Goal: Information Seeking & Learning: Learn about a topic

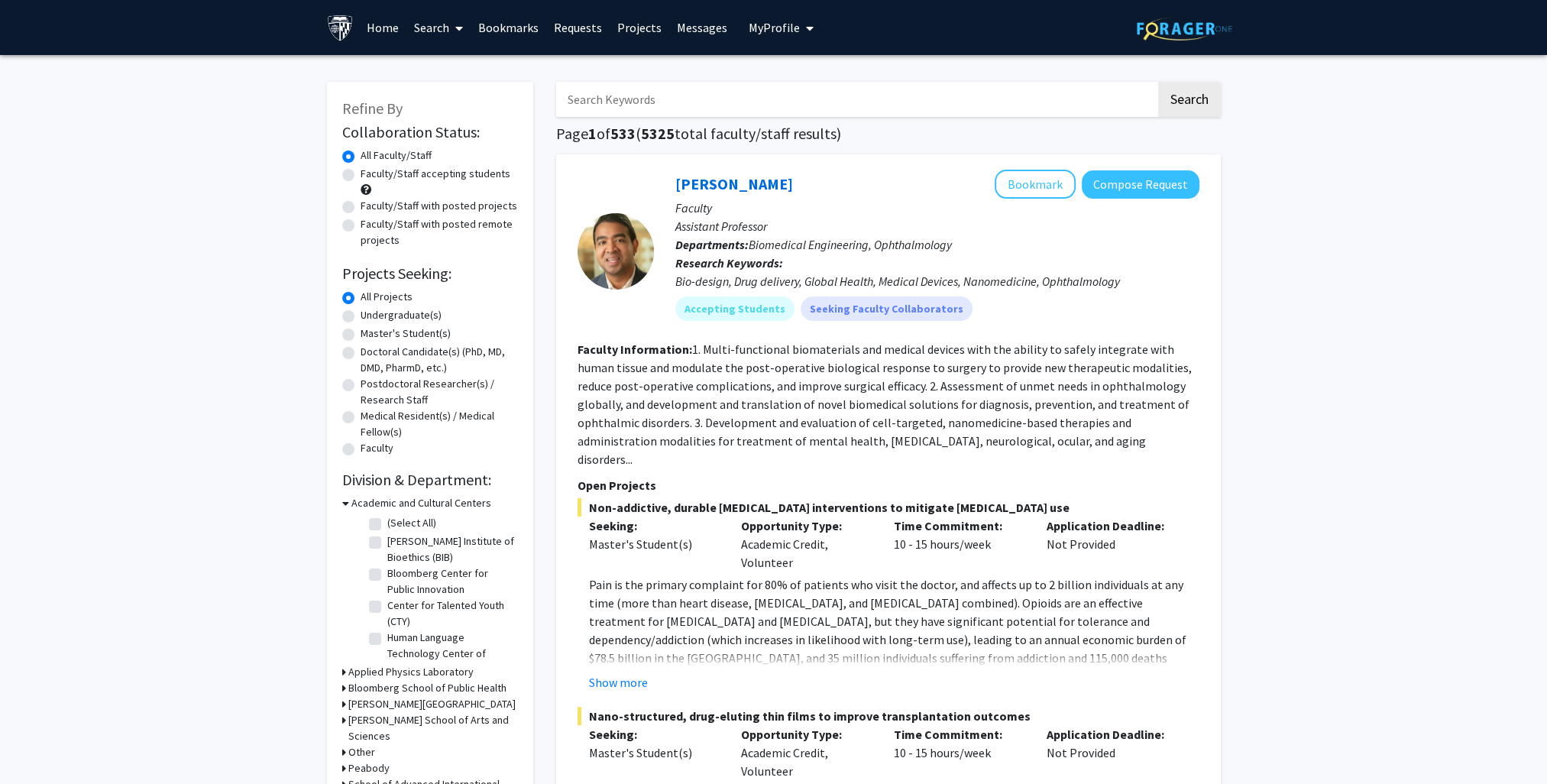
click at [476, 173] on label "Faculty/Staff accepting students" at bounding box center [434, 174] width 149 height 16
click at [371, 173] on input "Faculty/Staff accepting students" at bounding box center [365, 170] width 10 height 10
radio input "true"
click at [723, 104] on input "Search Keywords" at bounding box center [856, 99] width 600 height 36
type input "cell"
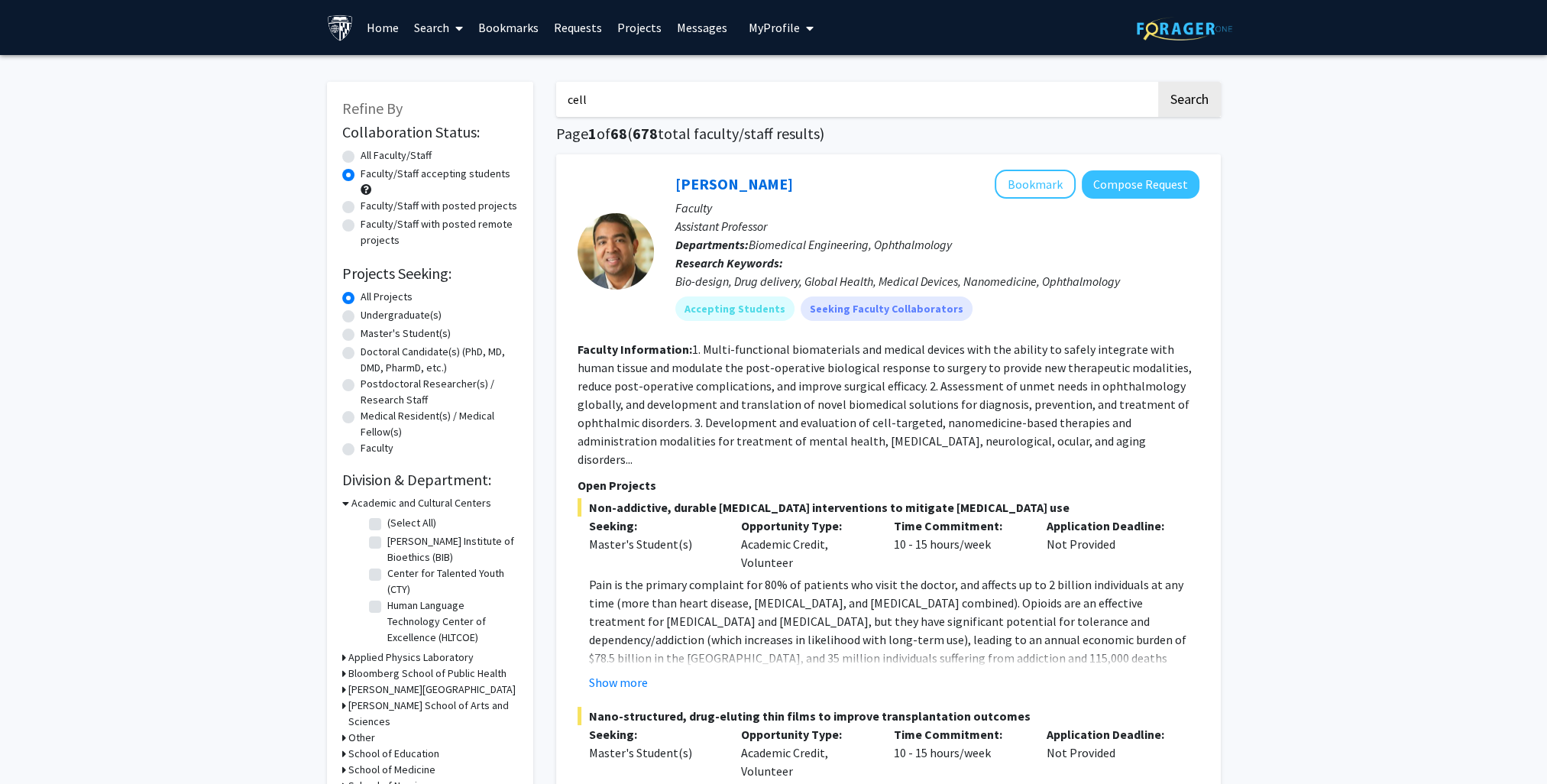
click at [1158, 82] on button "Search" at bounding box center [1189, 99] width 63 height 36
radio input "true"
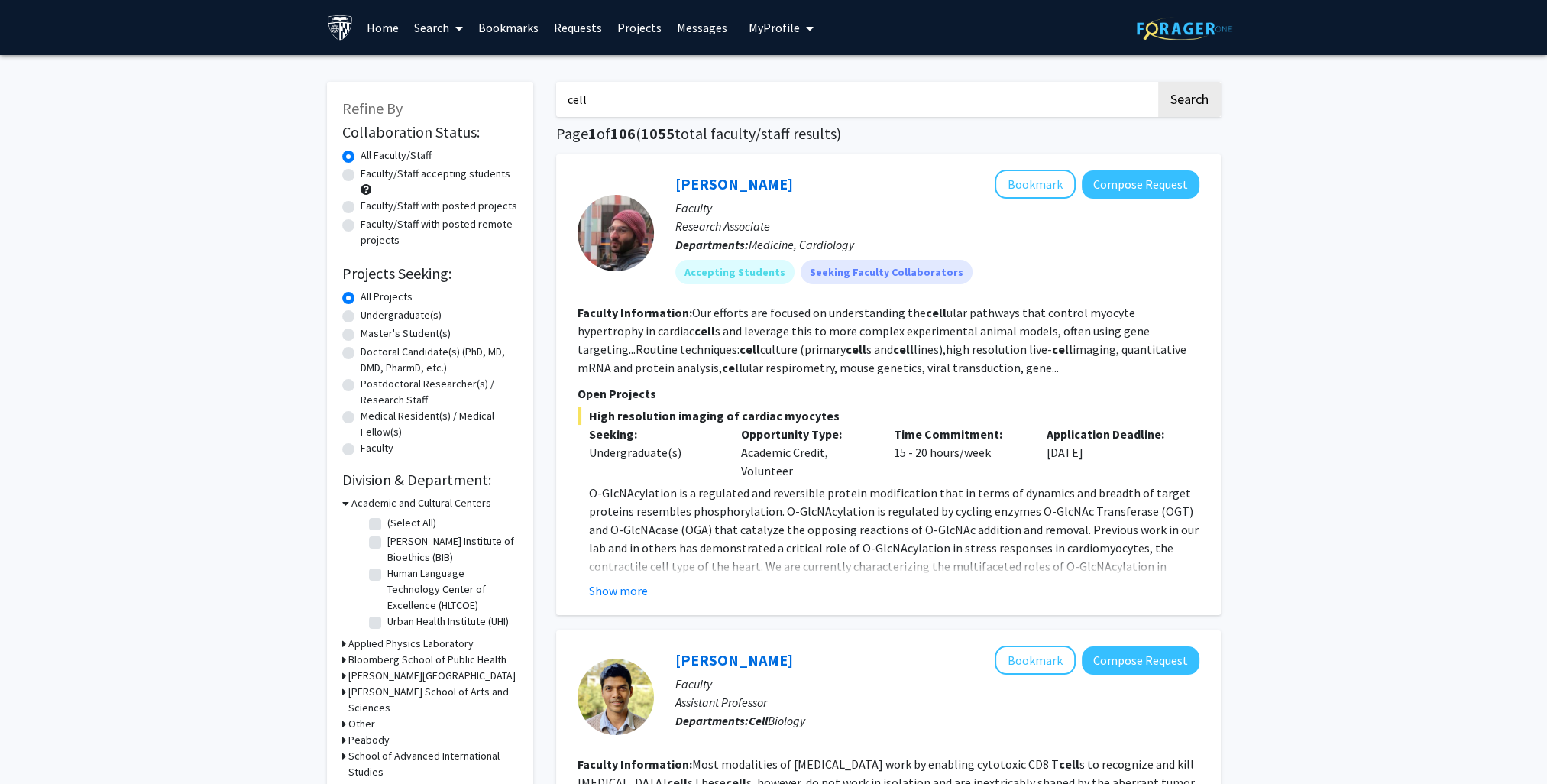
click at [440, 176] on label "Faculty/Staff accepting students" at bounding box center [434, 174] width 149 height 16
click at [371, 176] on input "Faculty/Staff accepting students" at bounding box center [365, 170] width 10 height 10
radio input "true"
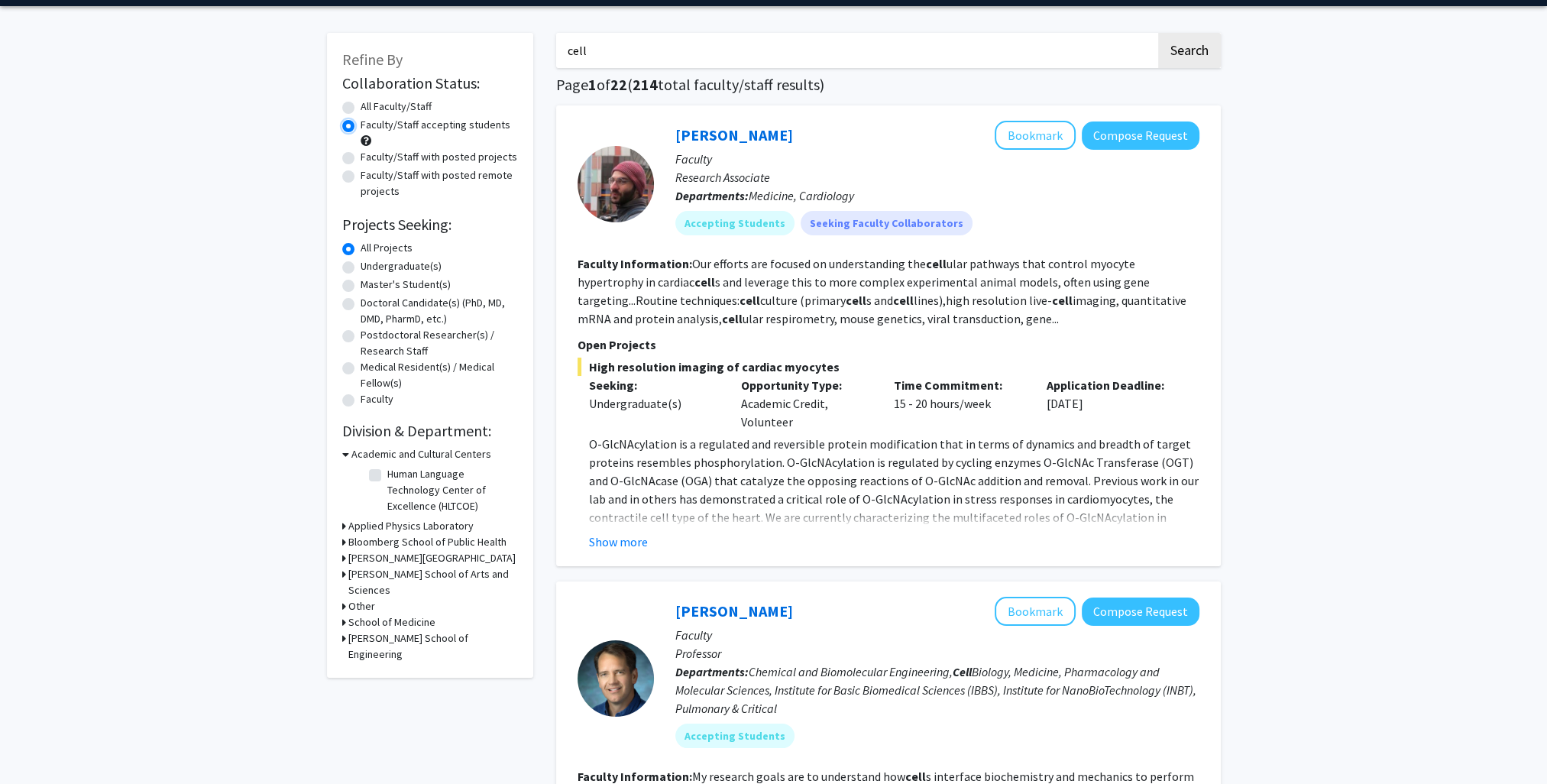
scroll to position [77, 0]
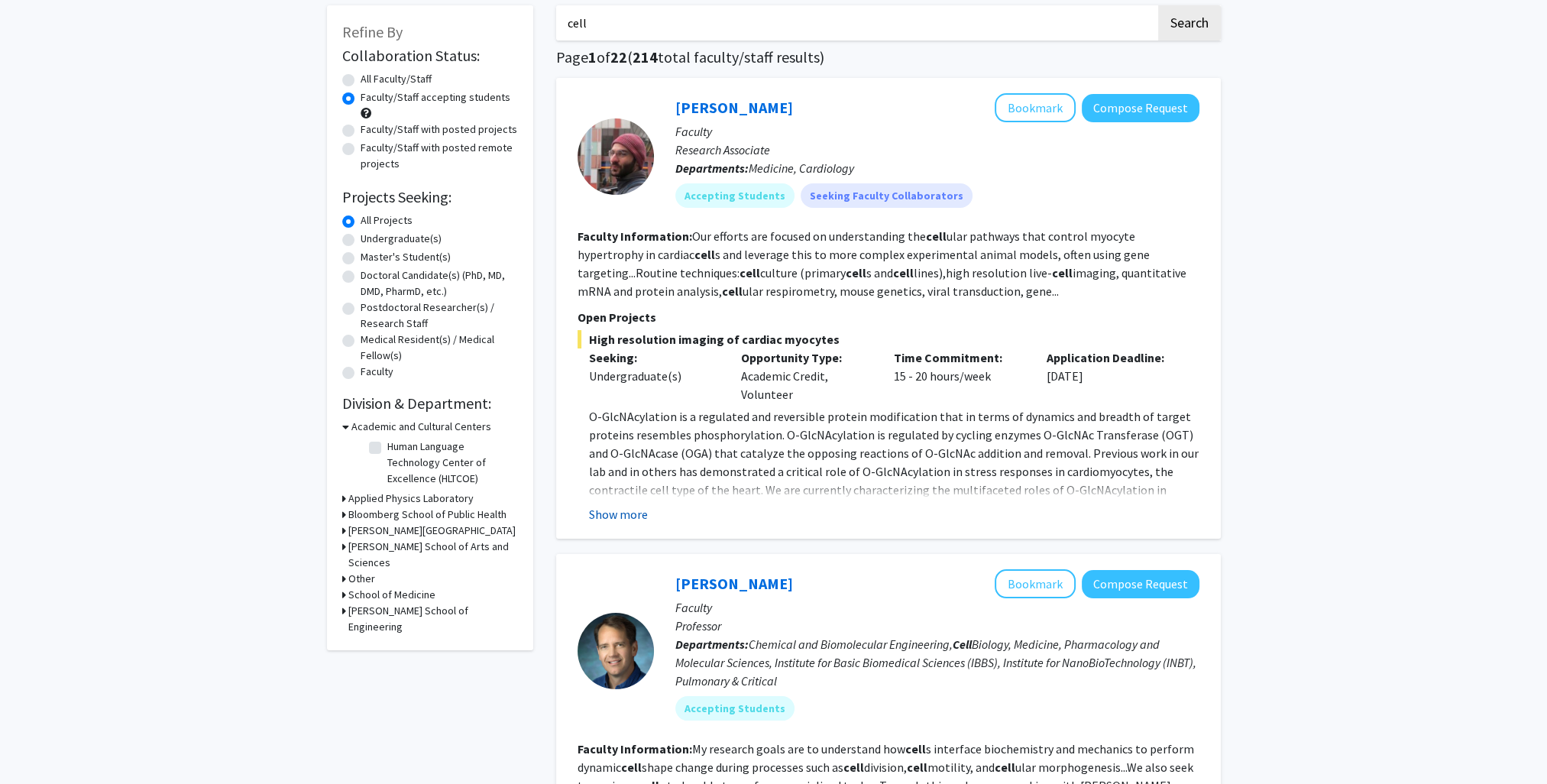
click at [626, 514] on button "Show more" at bounding box center [618, 514] width 59 height 19
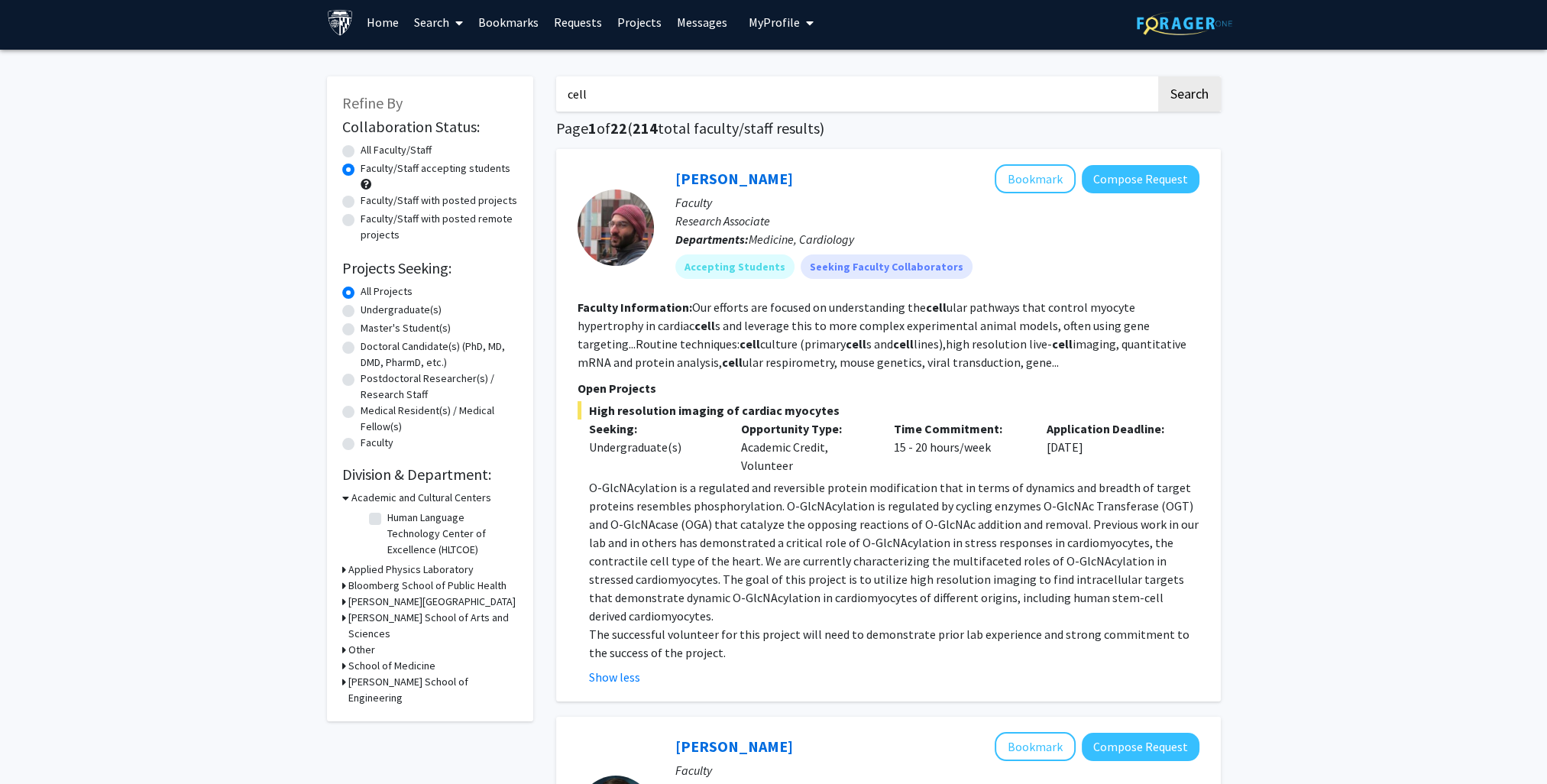
scroll to position [0, 0]
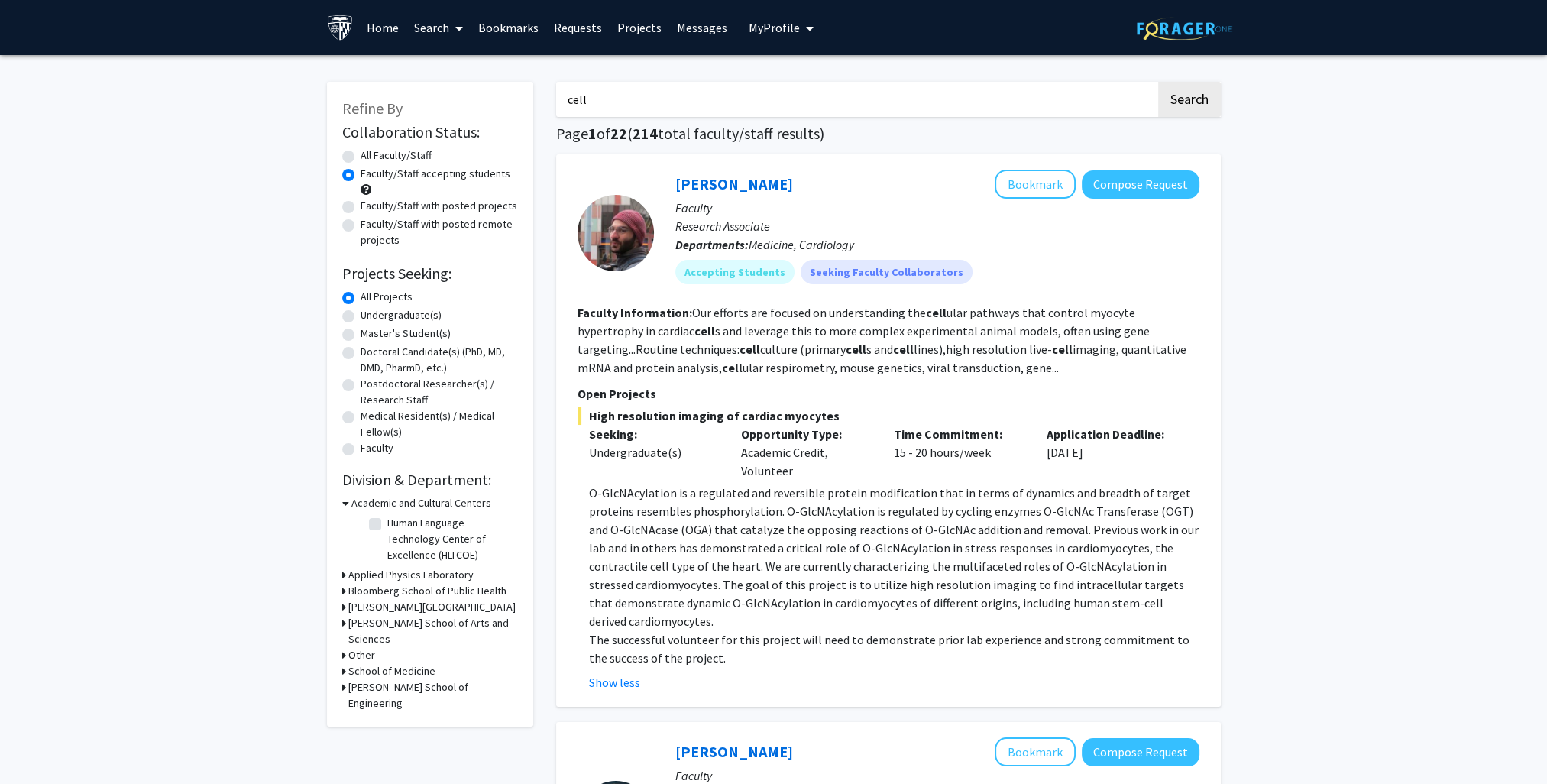
click at [728, 99] on input "cell" at bounding box center [856, 99] width 600 height 36
type input "c"
type input "cell repair"
click at [1158, 82] on button "Search" at bounding box center [1189, 99] width 63 height 36
radio input "true"
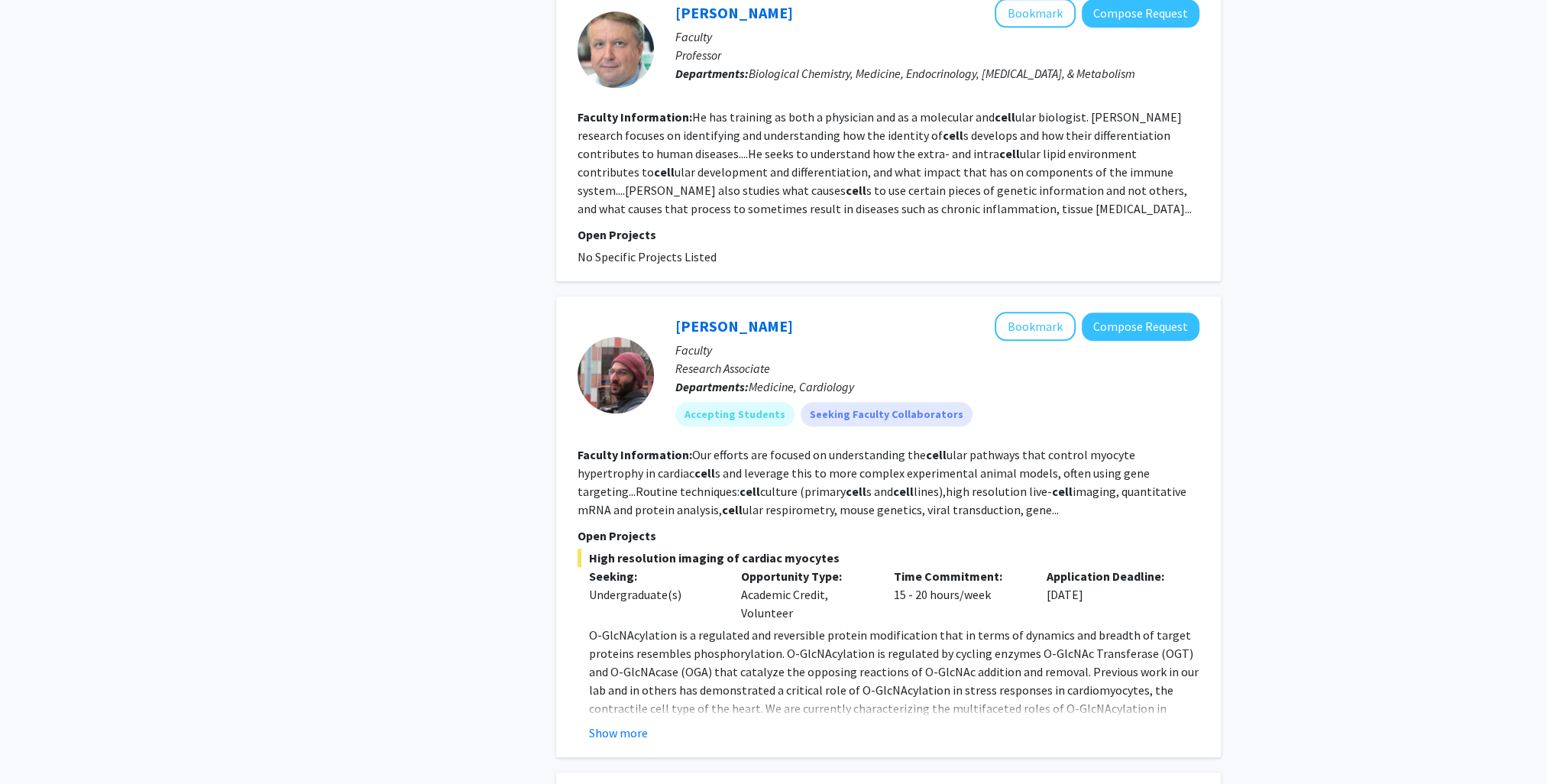
scroll to position [2361, 0]
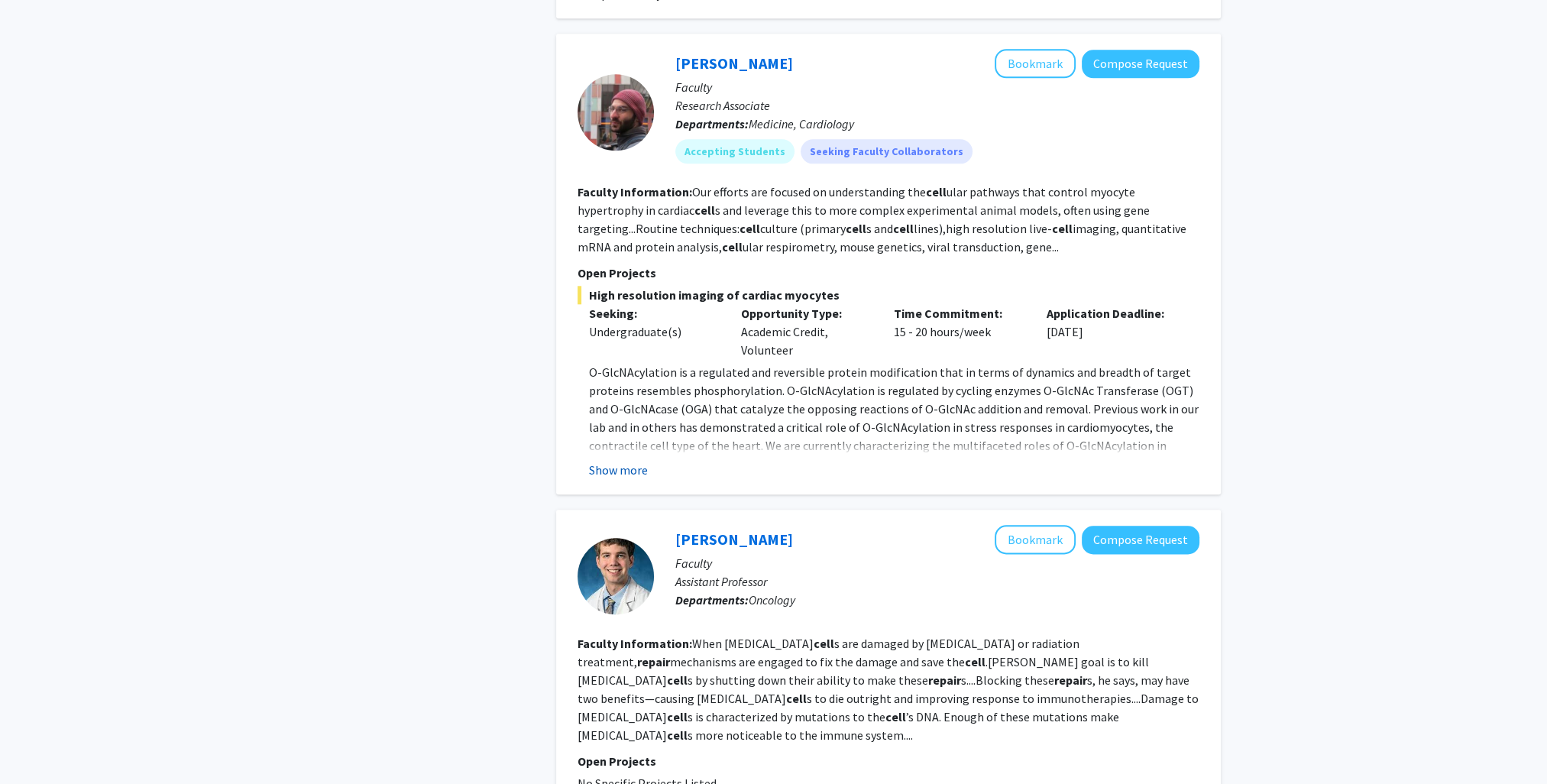
click at [611, 460] on button "Show more" at bounding box center [618, 469] width 59 height 19
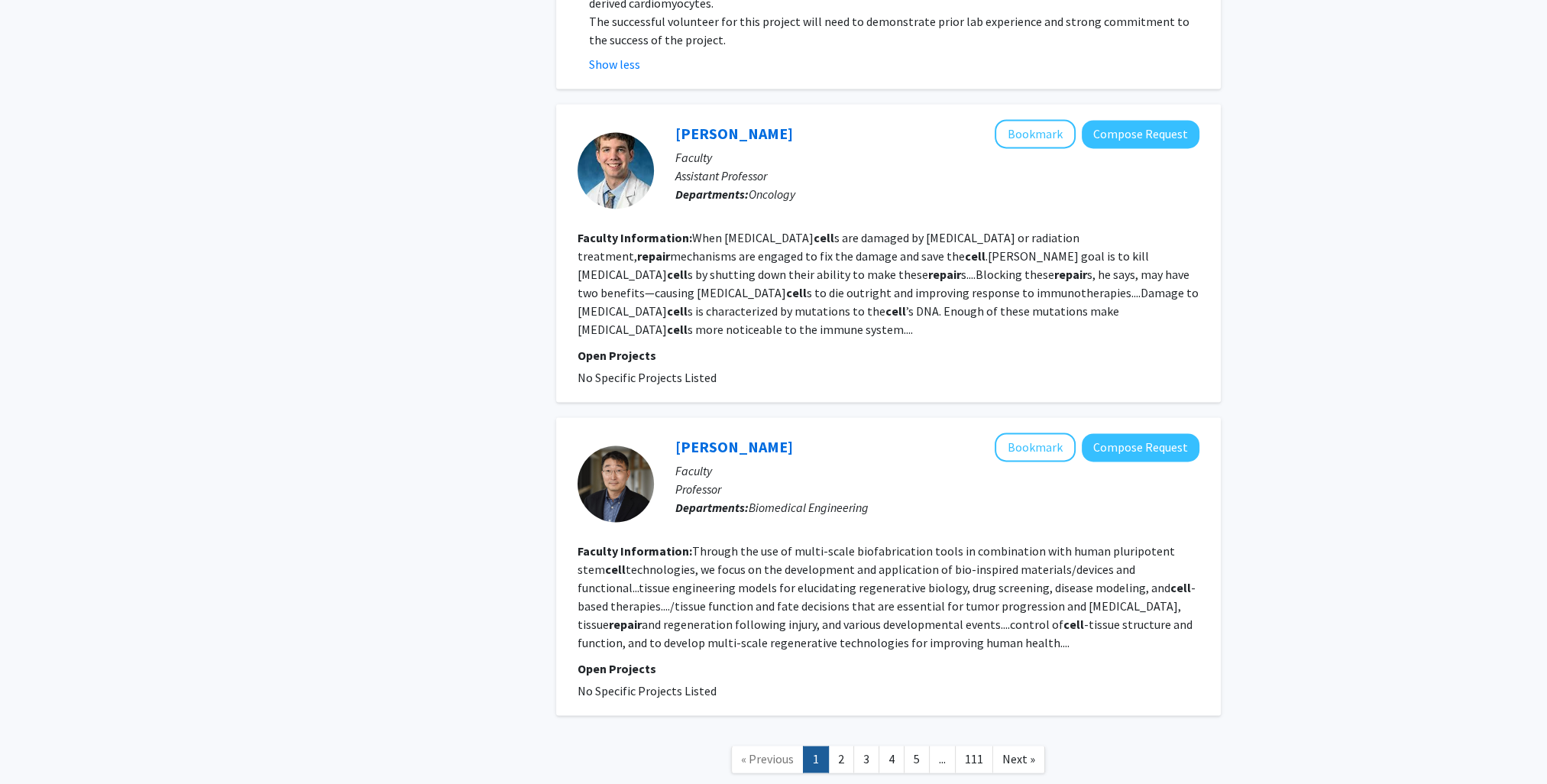
scroll to position [2896, 0]
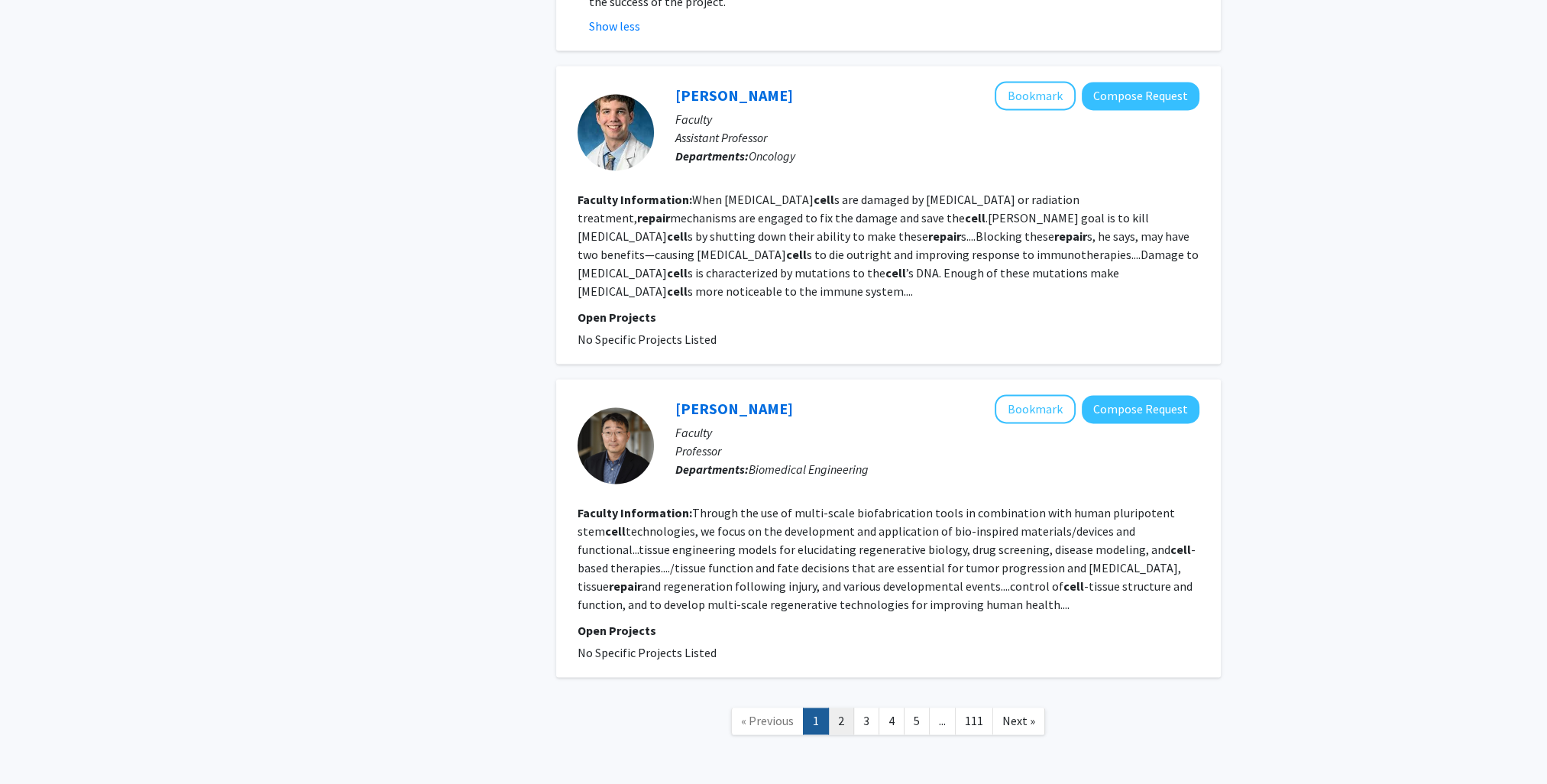
click at [837, 707] on link "2" at bounding box center [841, 720] width 26 height 27
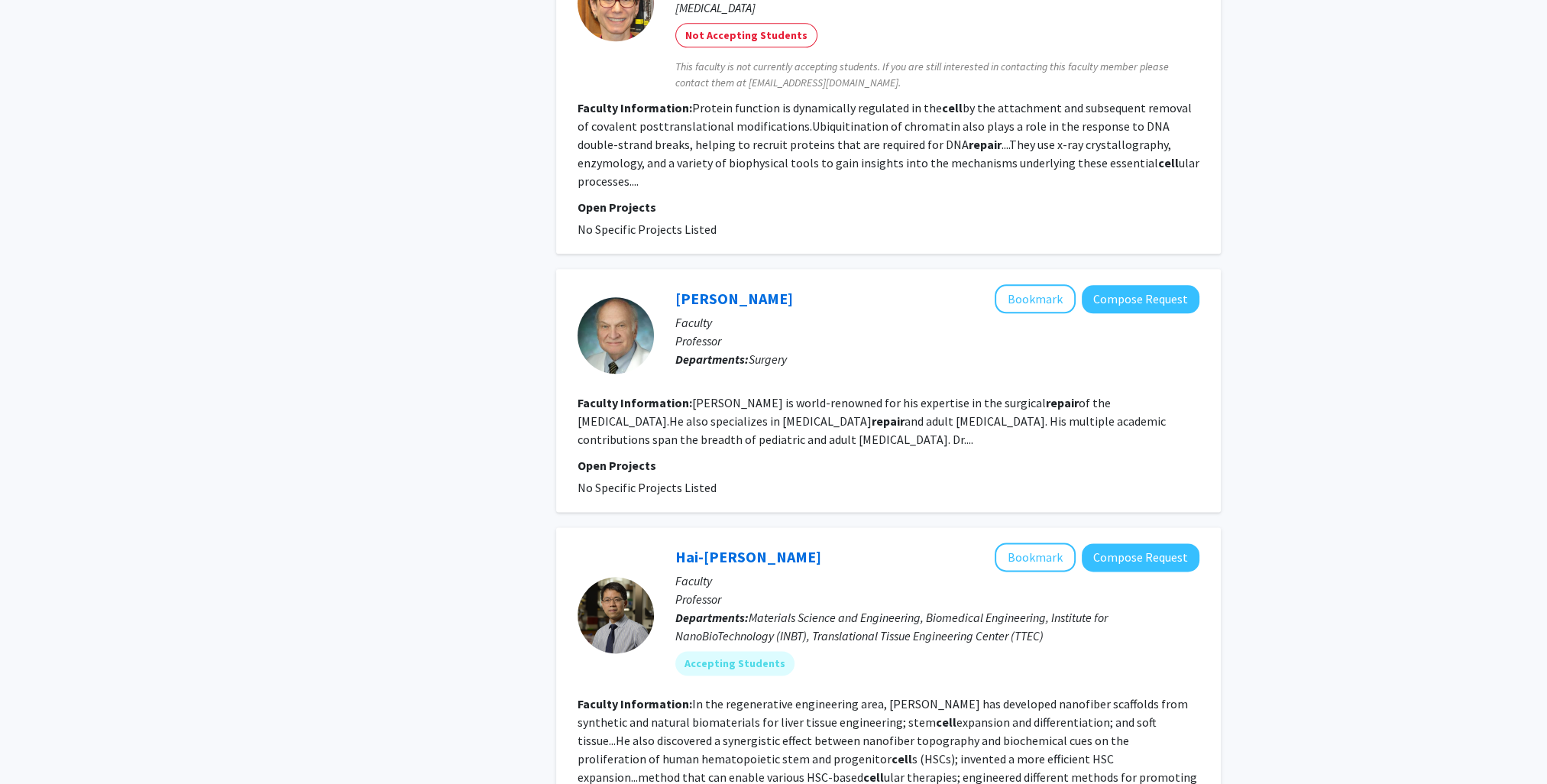
scroll to position [2621, 0]
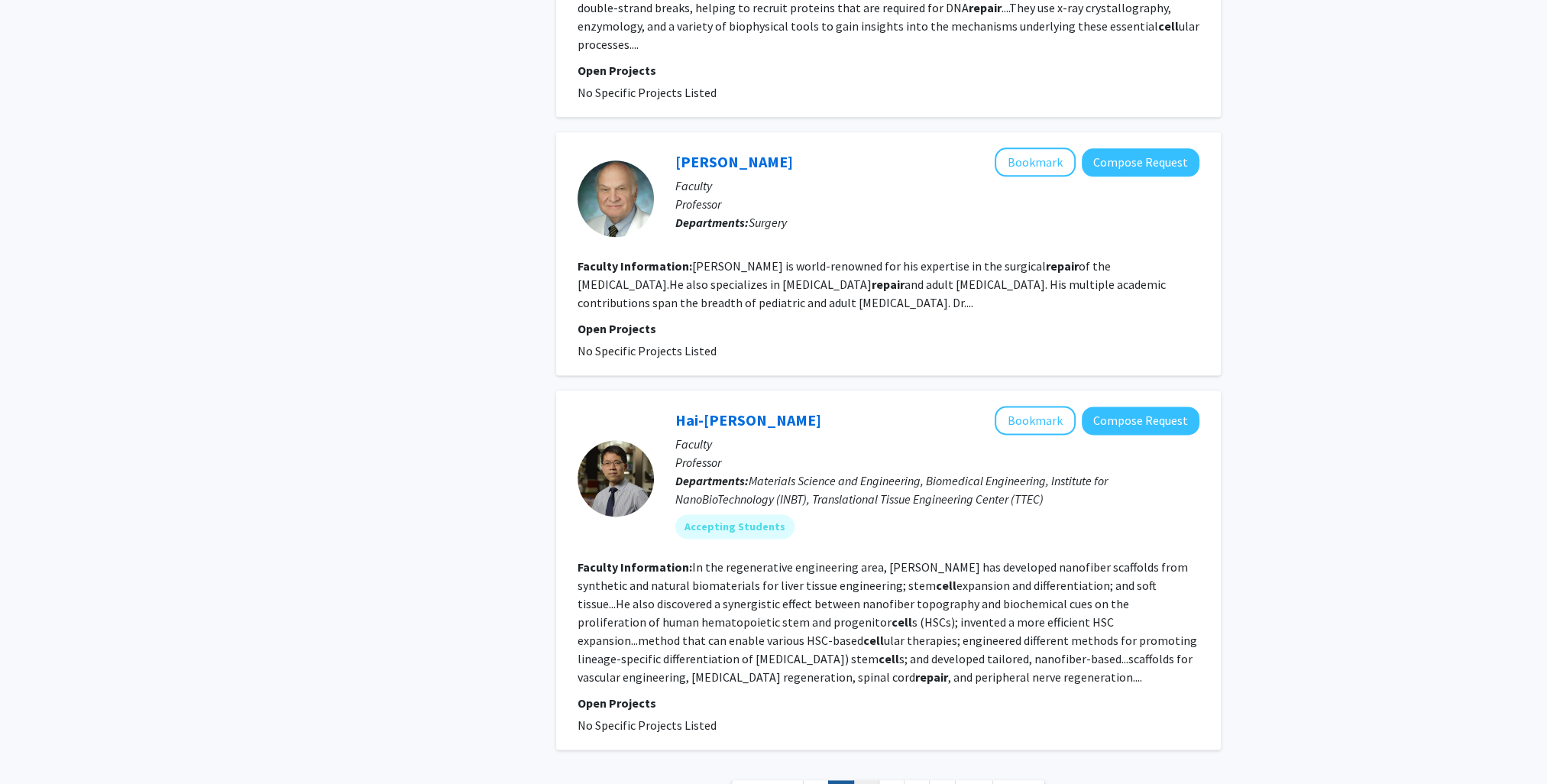
click at [865, 780] on link "3" at bounding box center [866, 793] width 26 height 27
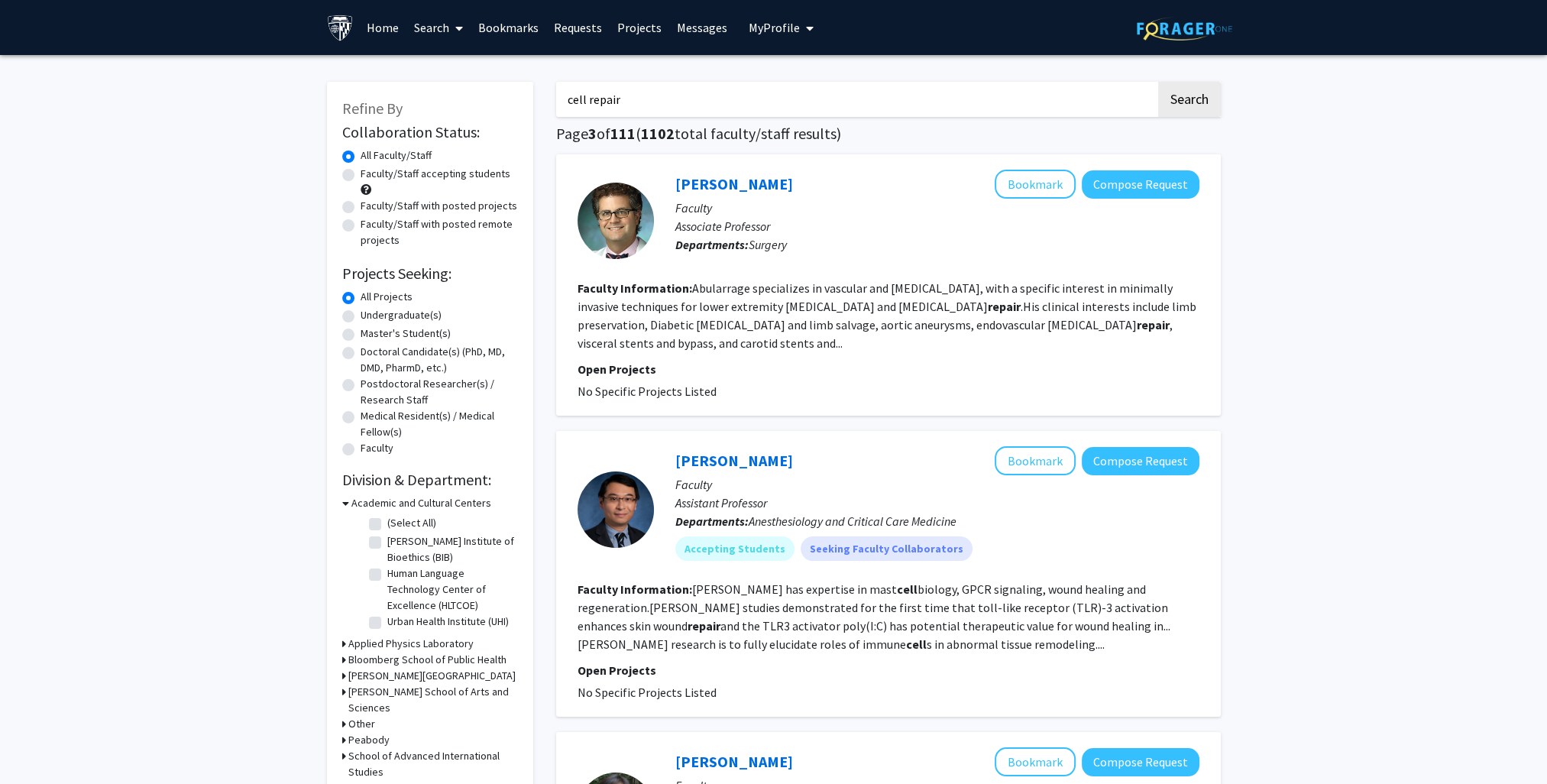
click at [676, 96] on input "cell repair" at bounding box center [856, 99] width 600 height 36
type input "c"
click at [474, 171] on label "Faculty/Staff accepting students" at bounding box center [434, 174] width 149 height 16
click at [371, 171] on input "Faculty/Staff accepting students" at bounding box center [365, 170] width 10 height 10
radio input "true"
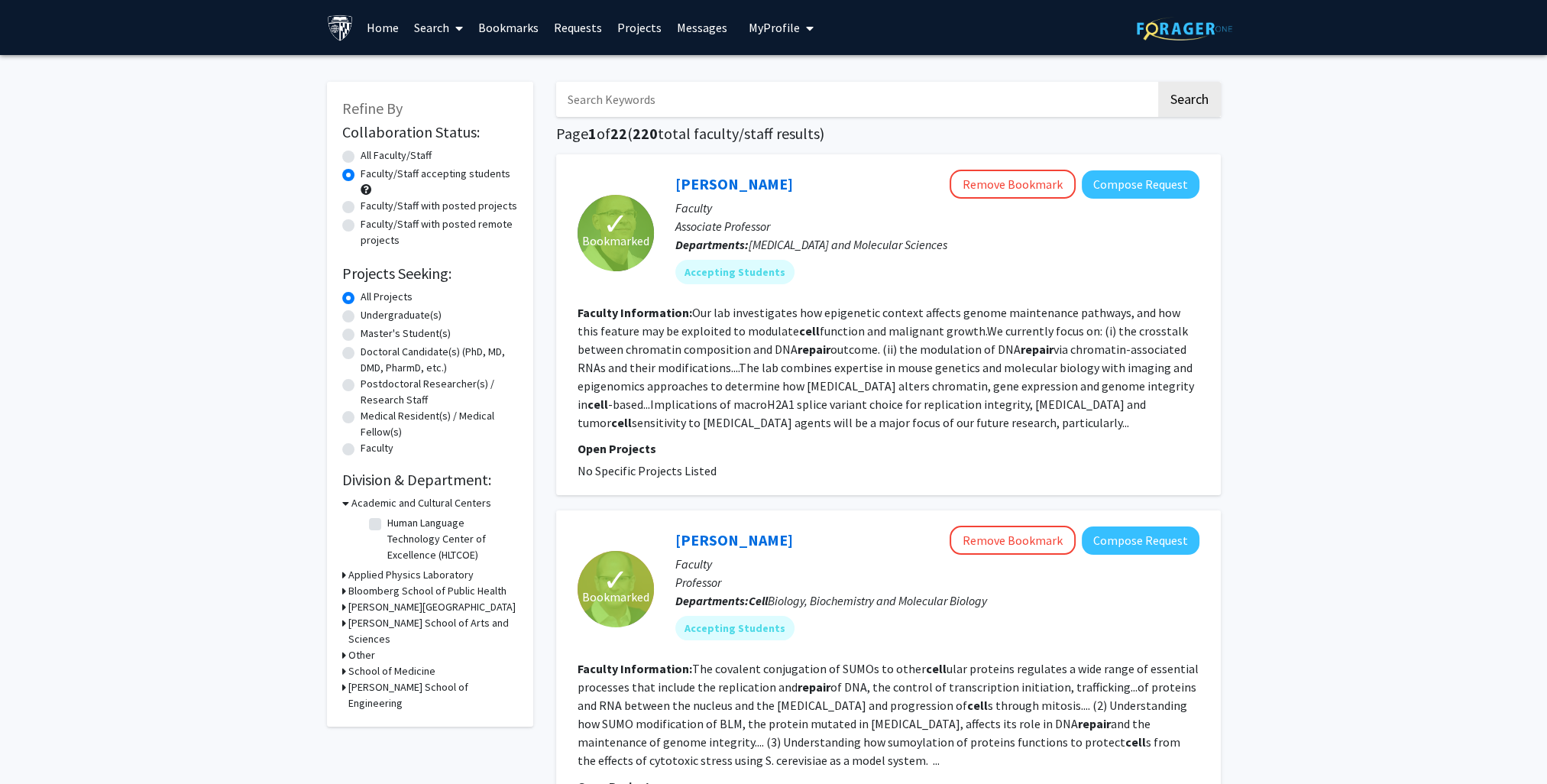
click at [467, 621] on h3 "[PERSON_NAME] School of Arts and Sciences" at bounding box center [433, 631] width 170 height 32
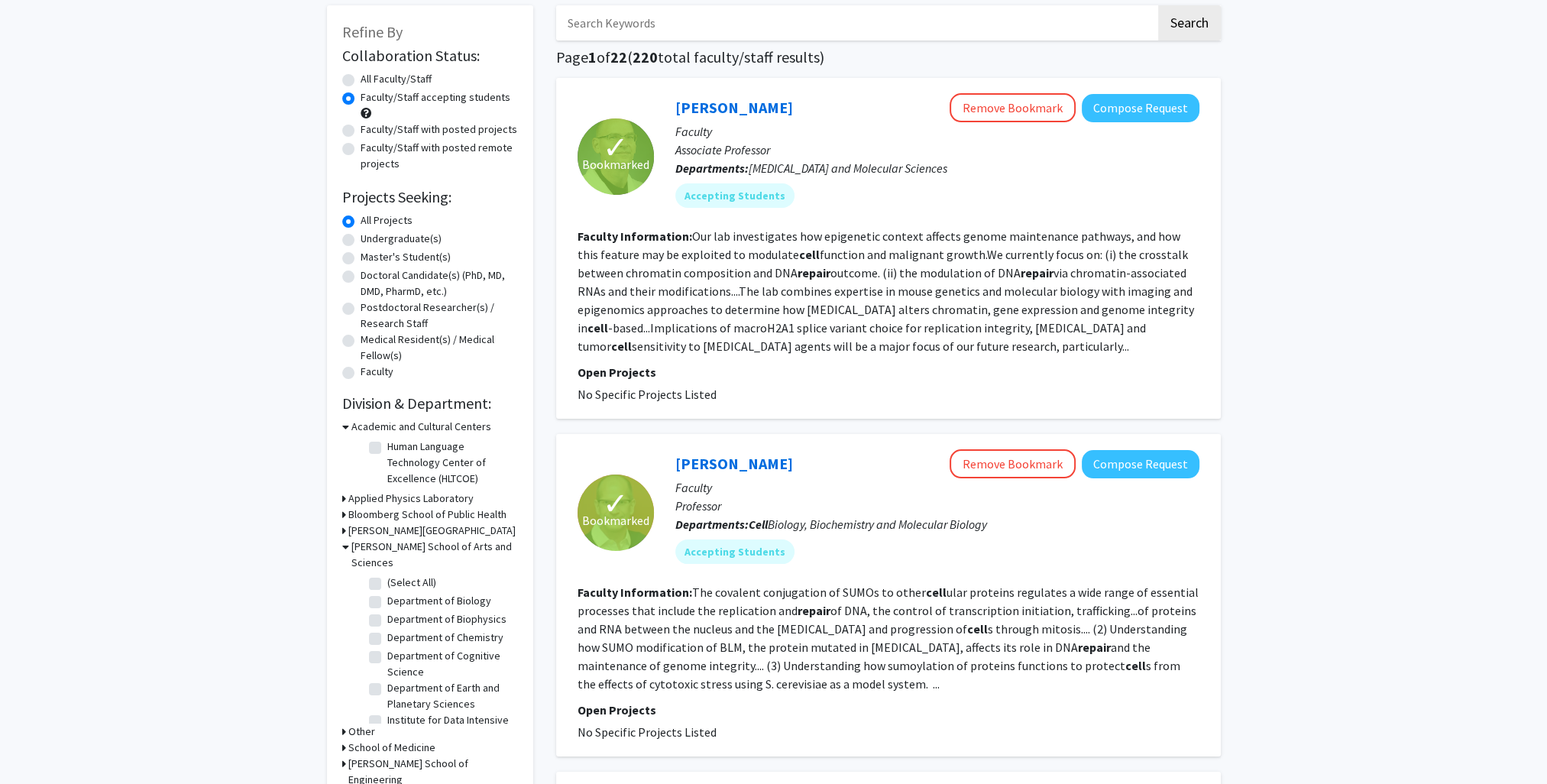
click at [440, 593] on label "Department of Biology" at bounding box center [439, 601] width 104 height 16
click at [397, 593] on input "Department of Biology" at bounding box center [392, 597] width 10 height 10
checkbox input "true"
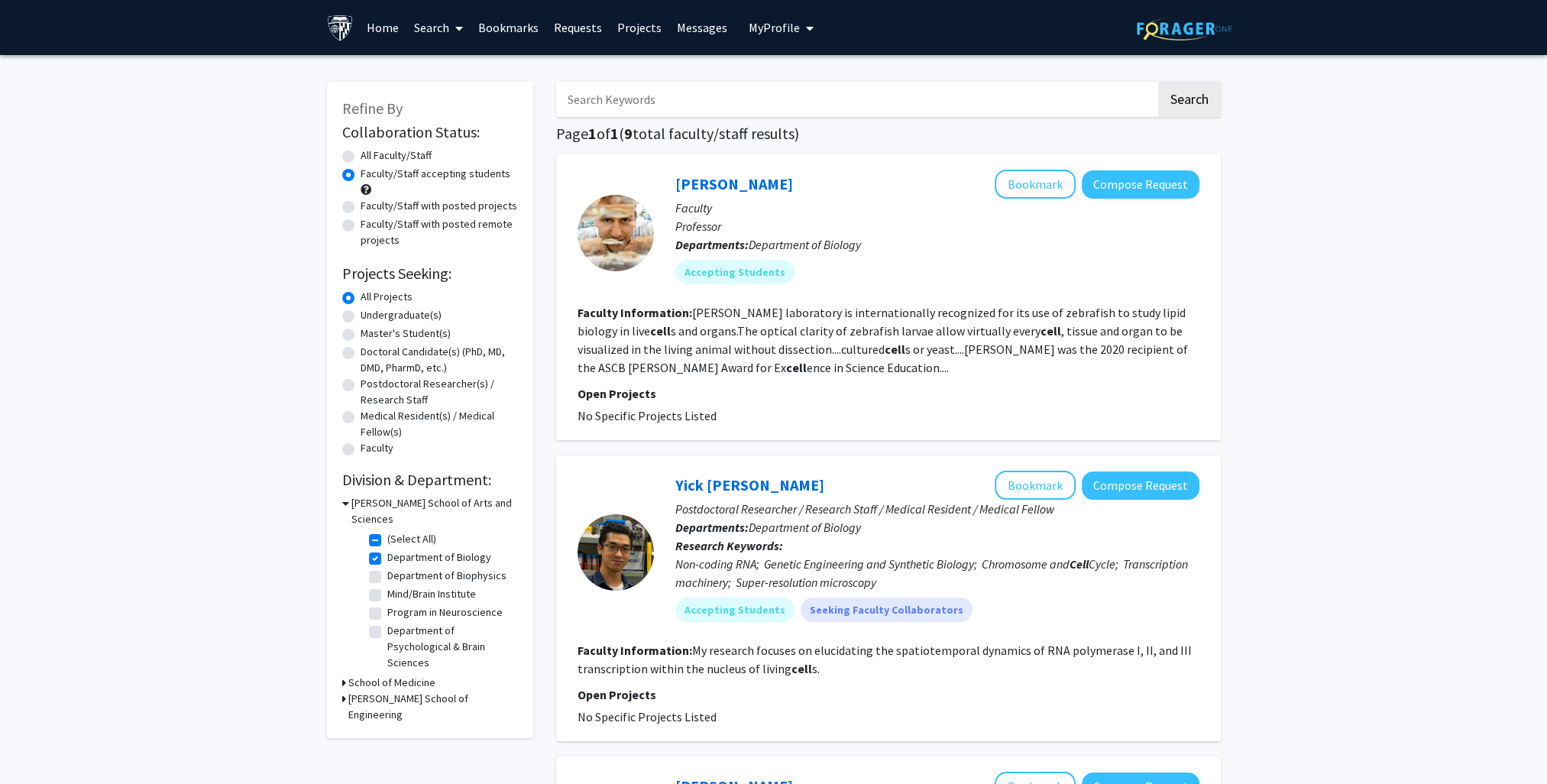
click at [411, 549] on label "Department of Biology" at bounding box center [439, 557] width 104 height 16
click at [397, 549] on input "Department of Biology" at bounding box center [392, 554] width 10 height 10
checkbox input "false"
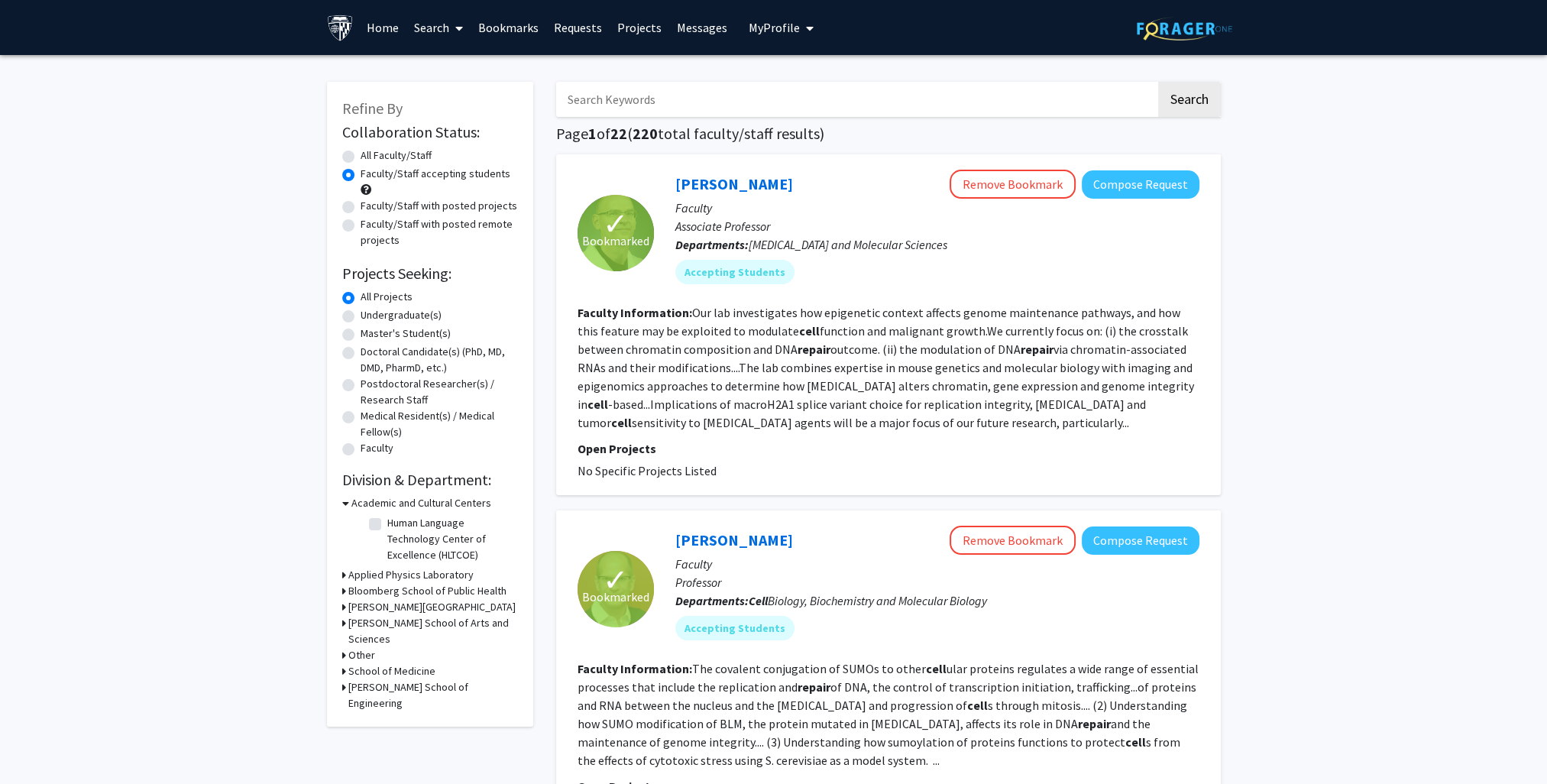
click at [406, 623] on h3 "[PERSON_NAME] School of Arts and Sciences" at bounding box center [433, 631] width 170 height 32
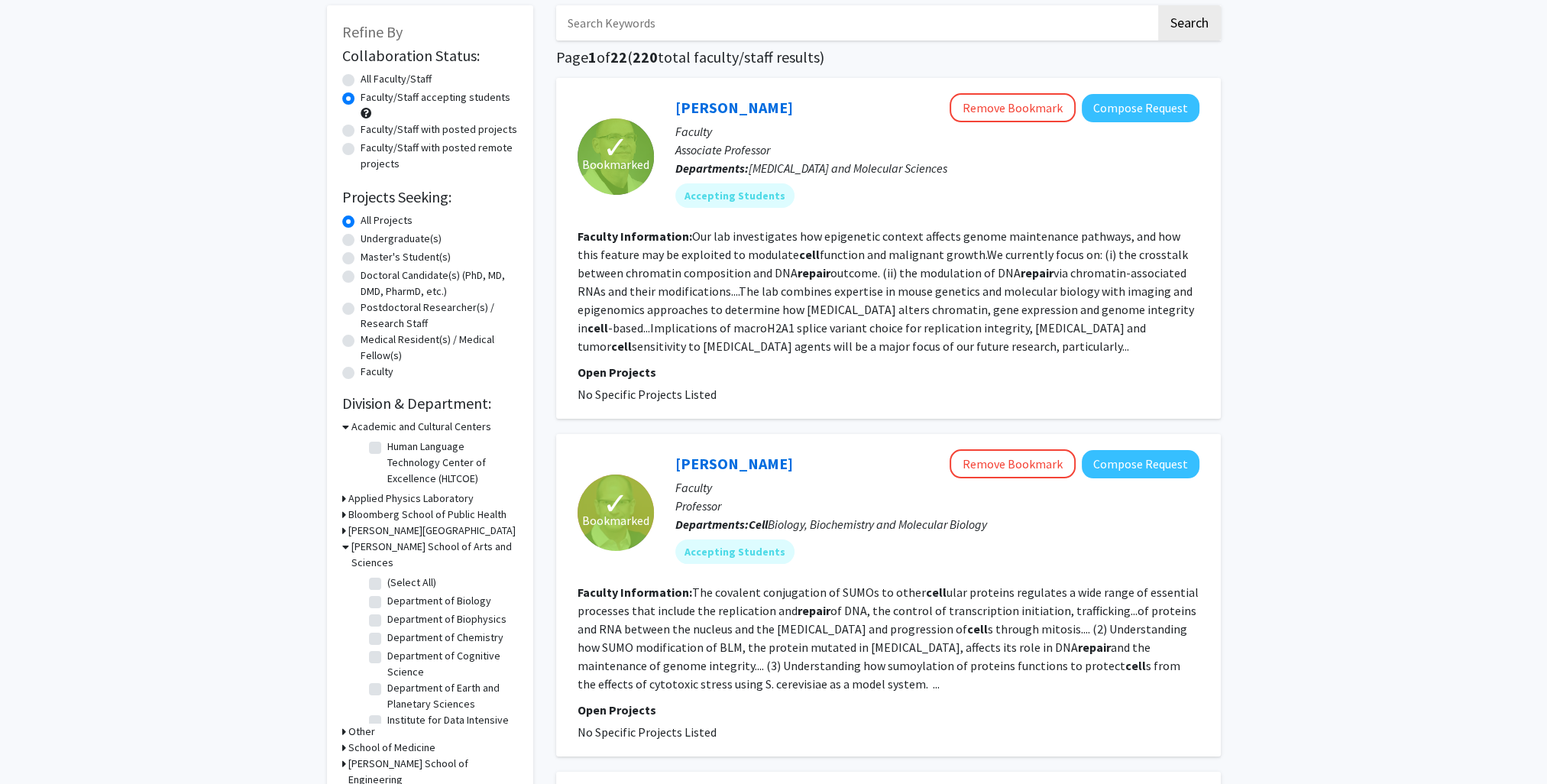
click at [379, 97] on label "Faculty/Staff accepting students" at bounding box center [434, 98] width 149 height 16
click at [371, 97] on input "Faculty/Staff accepting students" at bounding box center [365, 94] width 10 height 10
click at [369, 81] on label "All Faculty/Staff" at bounding box center [396, 79] width 71 height 16
click at [369, 81] on input "All Faculty/Staff" at bounding box center [365, 76] width 10 height 10
radio input "true"
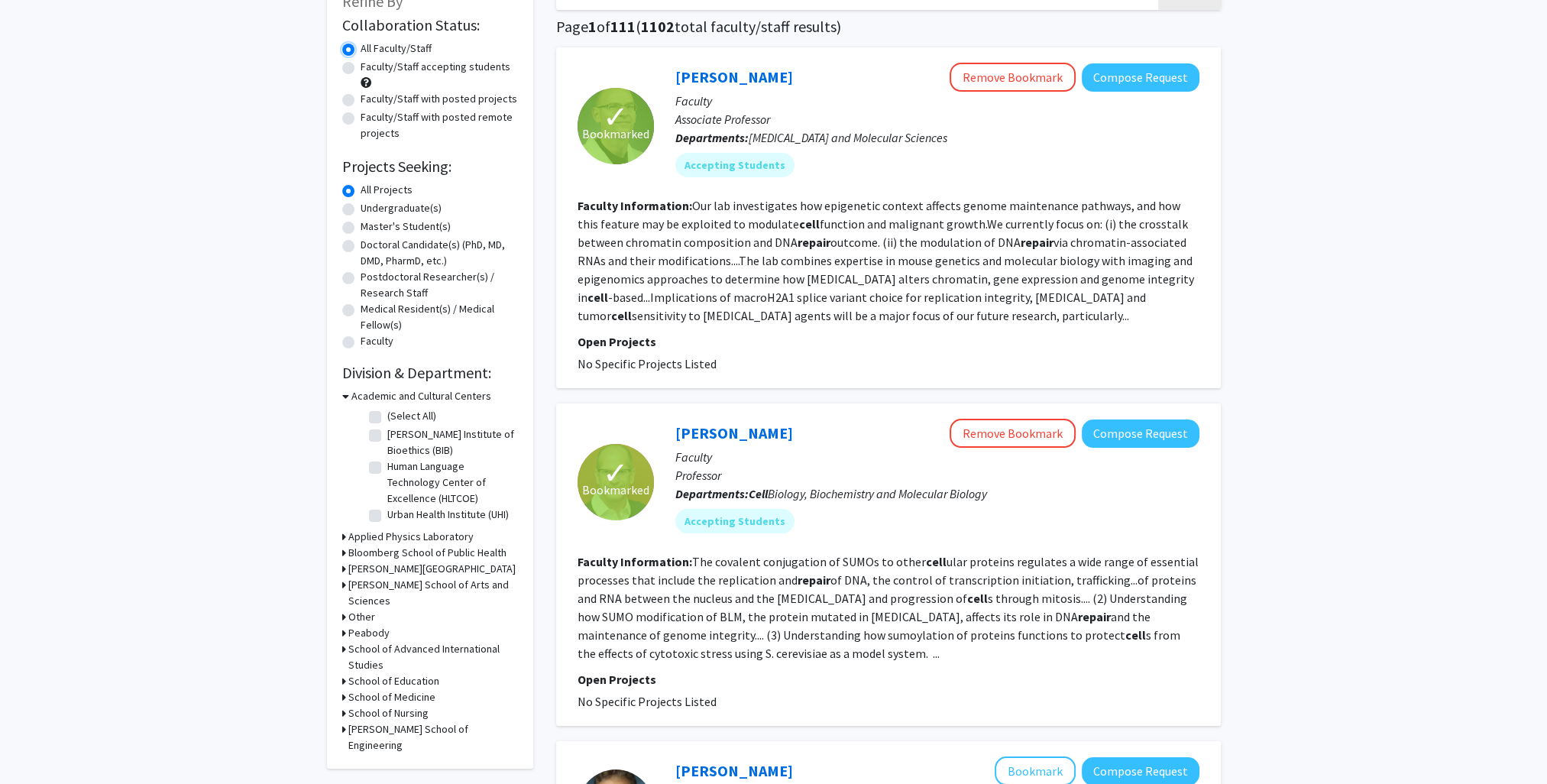
scroll to position [229, 0]
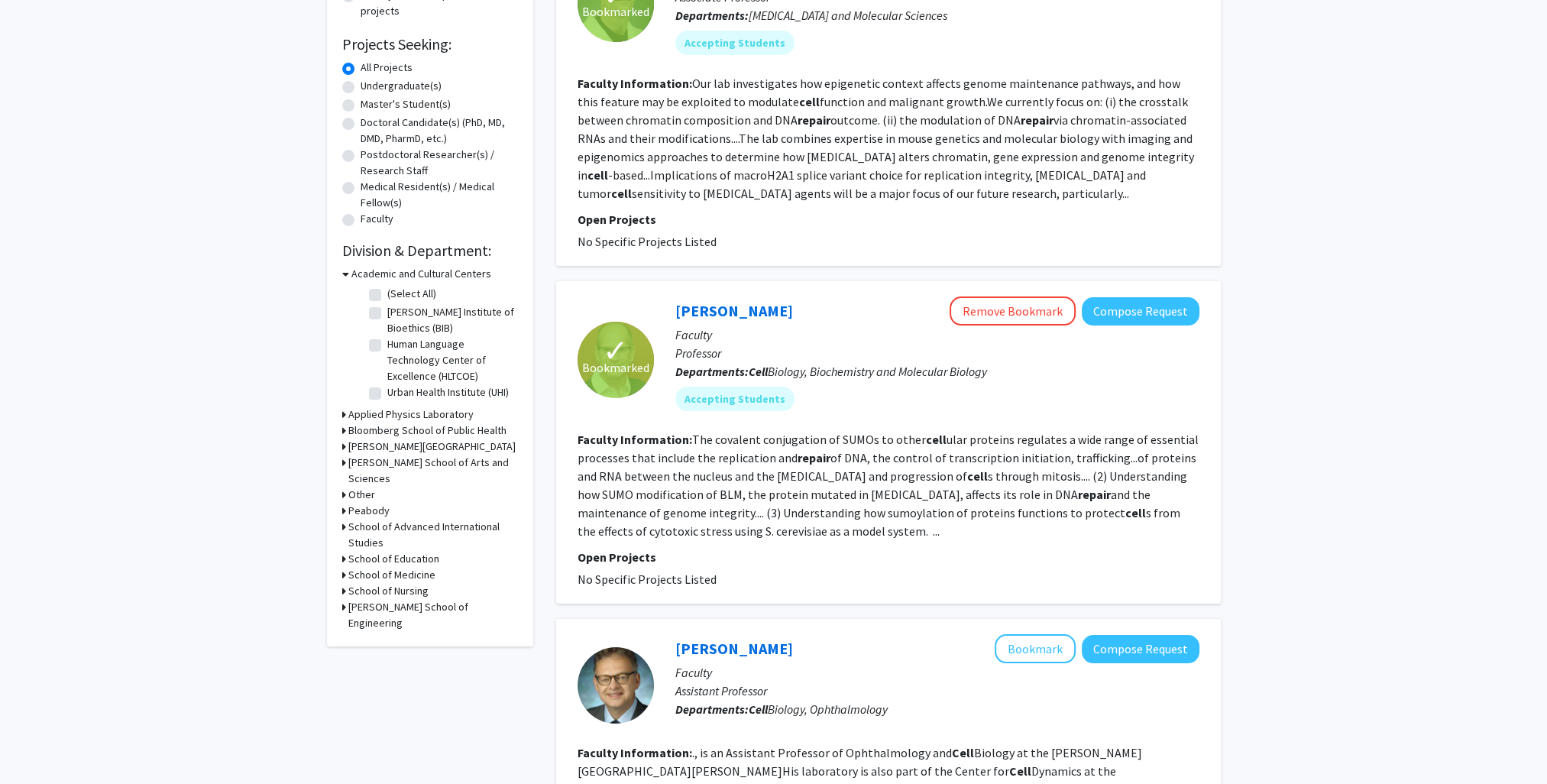
click at [450, 463] on h3 "[PERSON_NAME] School of Arts and Sciences" at bounding box center [433, 471] width 170 height 32
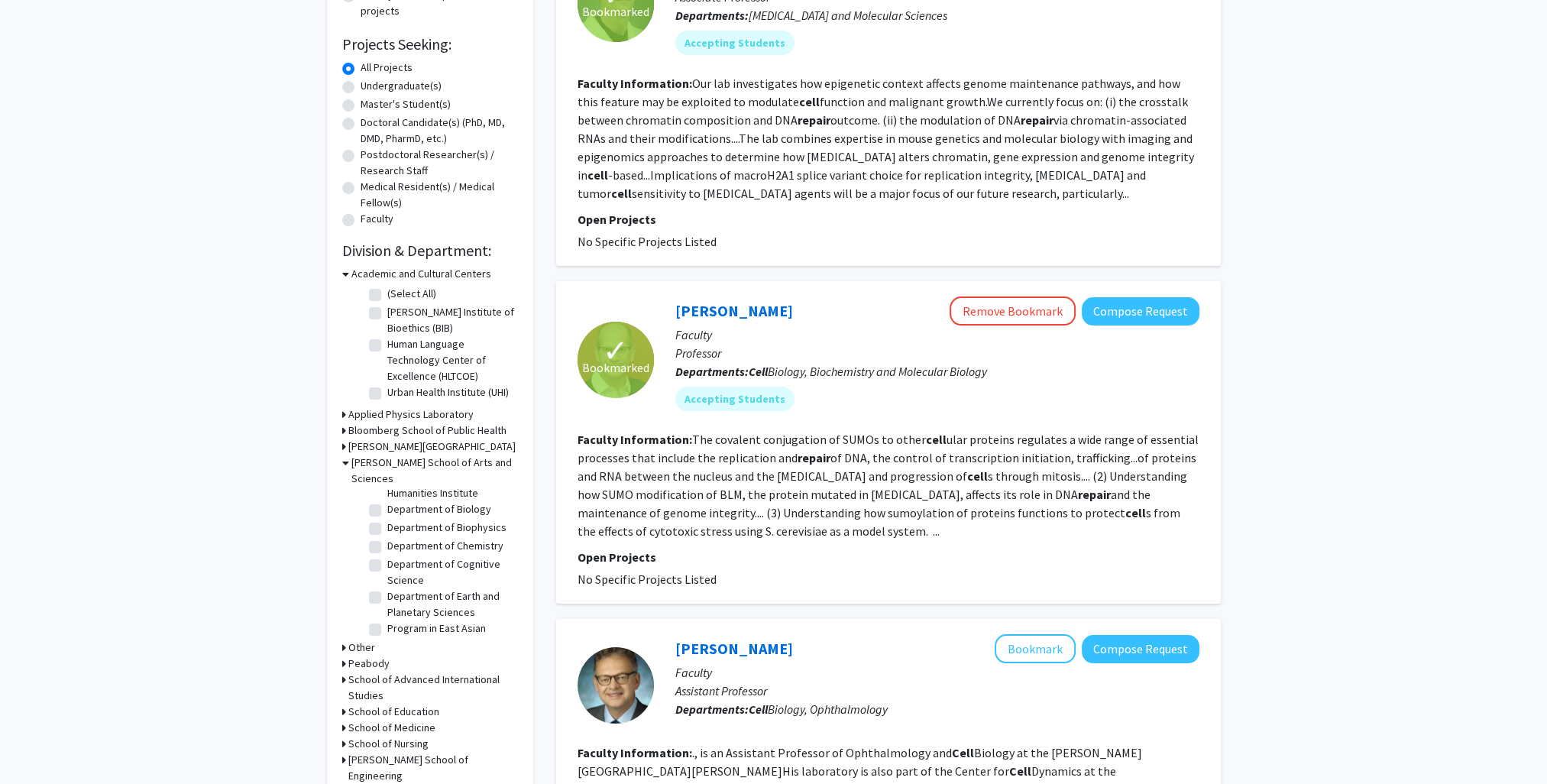
scroll to position [101, 0]
click at [473, 532] on label "Department of Biology" at bounding box center [439, 530] width 104 height 16
click at [397, 532] on input "Department of Biology" at bounding box center [392, 527] width 10 height 10
checkbox input "true"
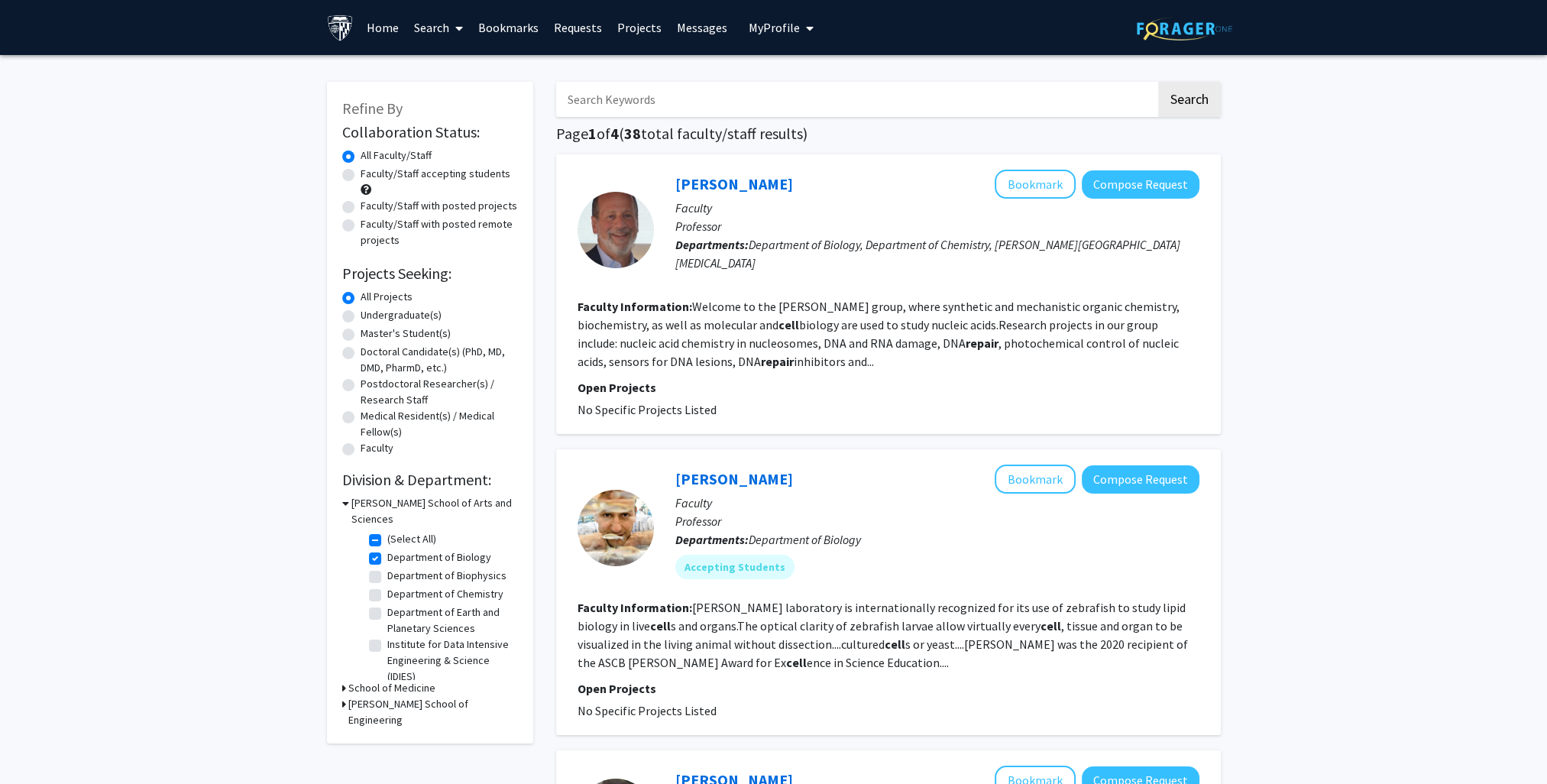
click at [677, 104] on input "Search Keywords" at bounding box center [856, 99] width 600 height 36
type input "norris"
click at [1158, 82] on button "Search" at bounding box center [1189, 99] width 63 height 36
checkbox input "false"
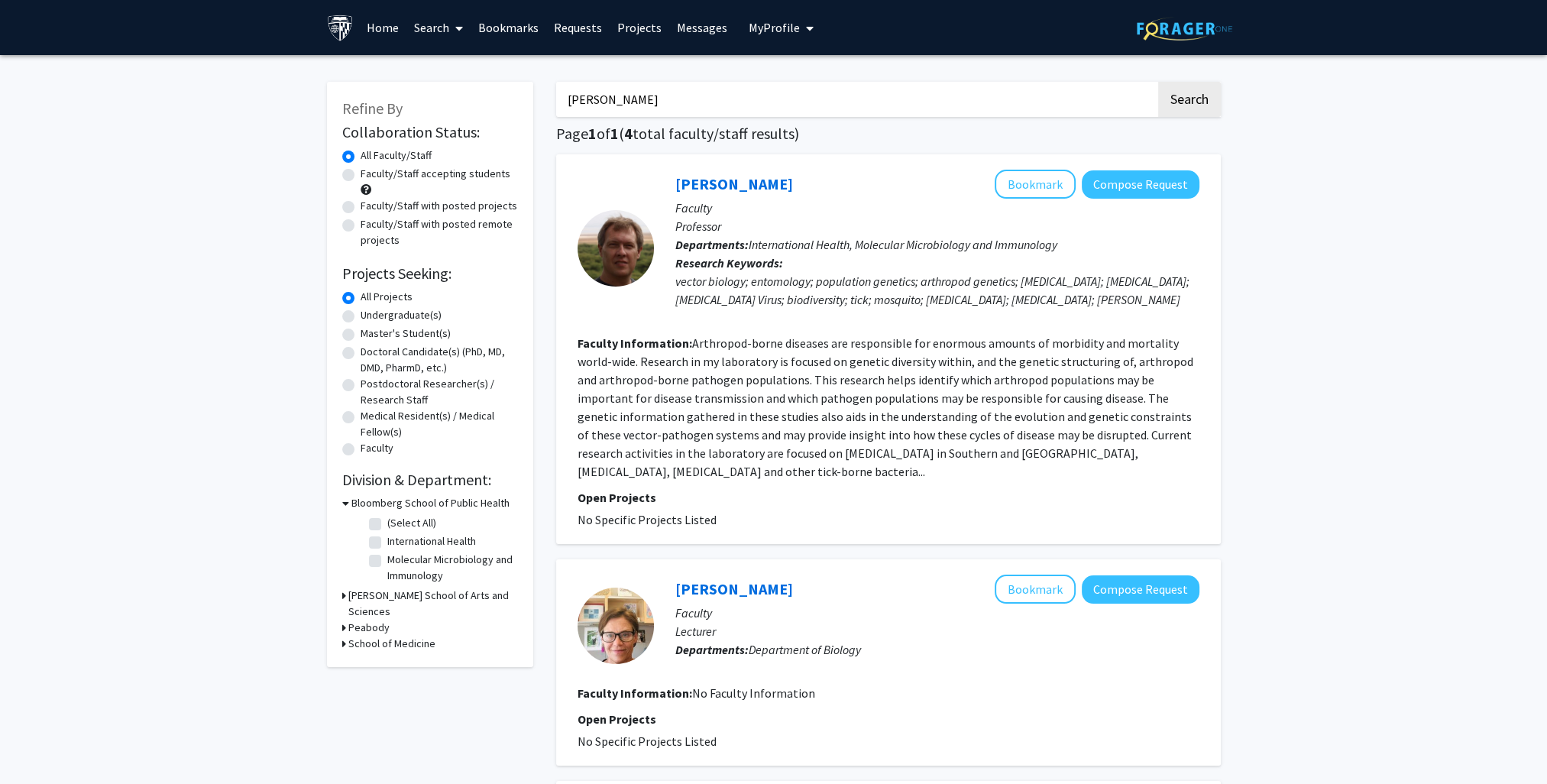
click at [620, 612] on div at bounding box center [615, 625] width 77 height 77
type input "cell repair"
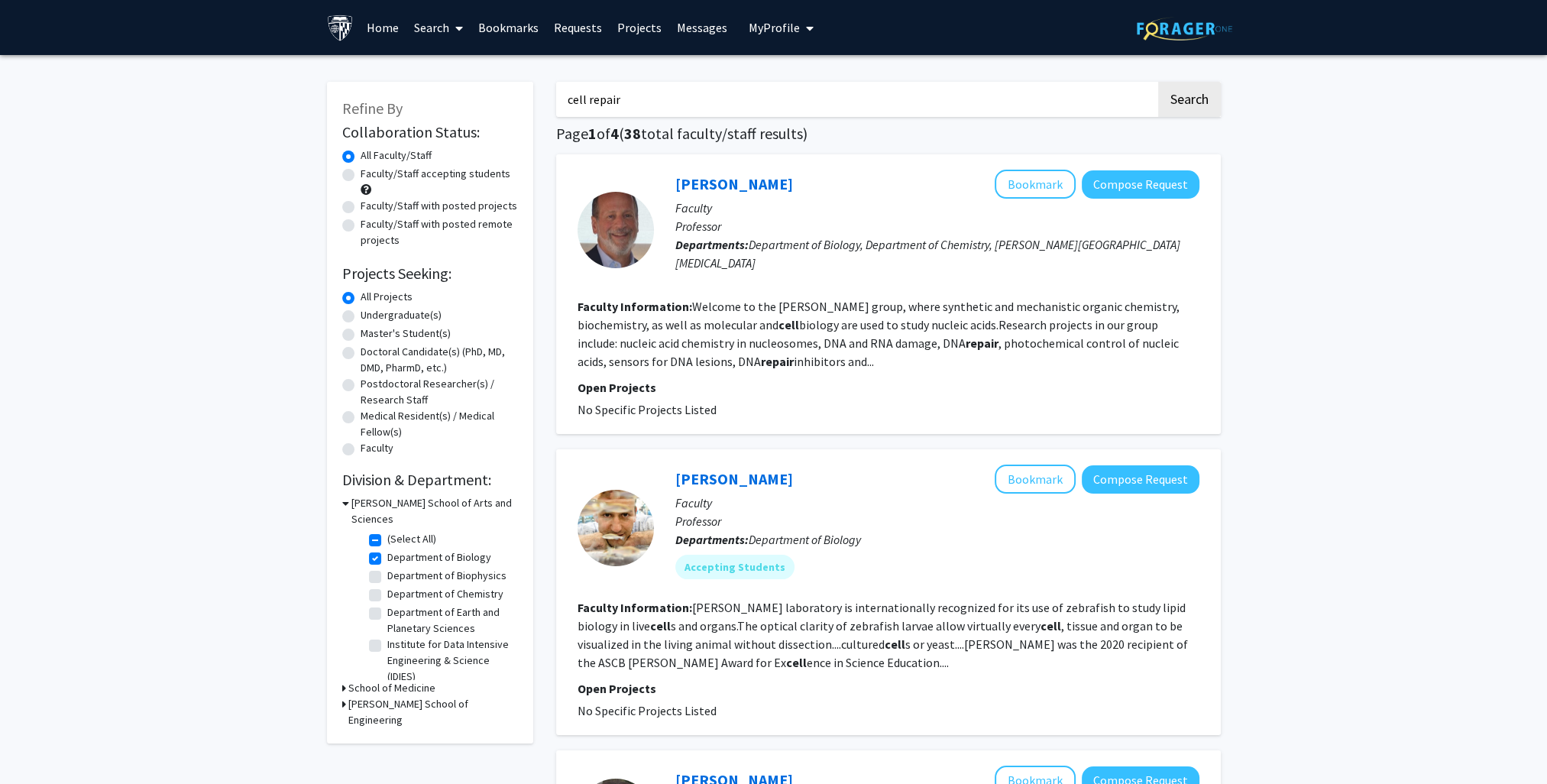
drag, startPoint x: 642, startPoint y: 99, endPoint x: 177, endPoint y: 36, distance: 469.2
click at [629, 579] on div at bounding box center [615, 527] width 77 height 126
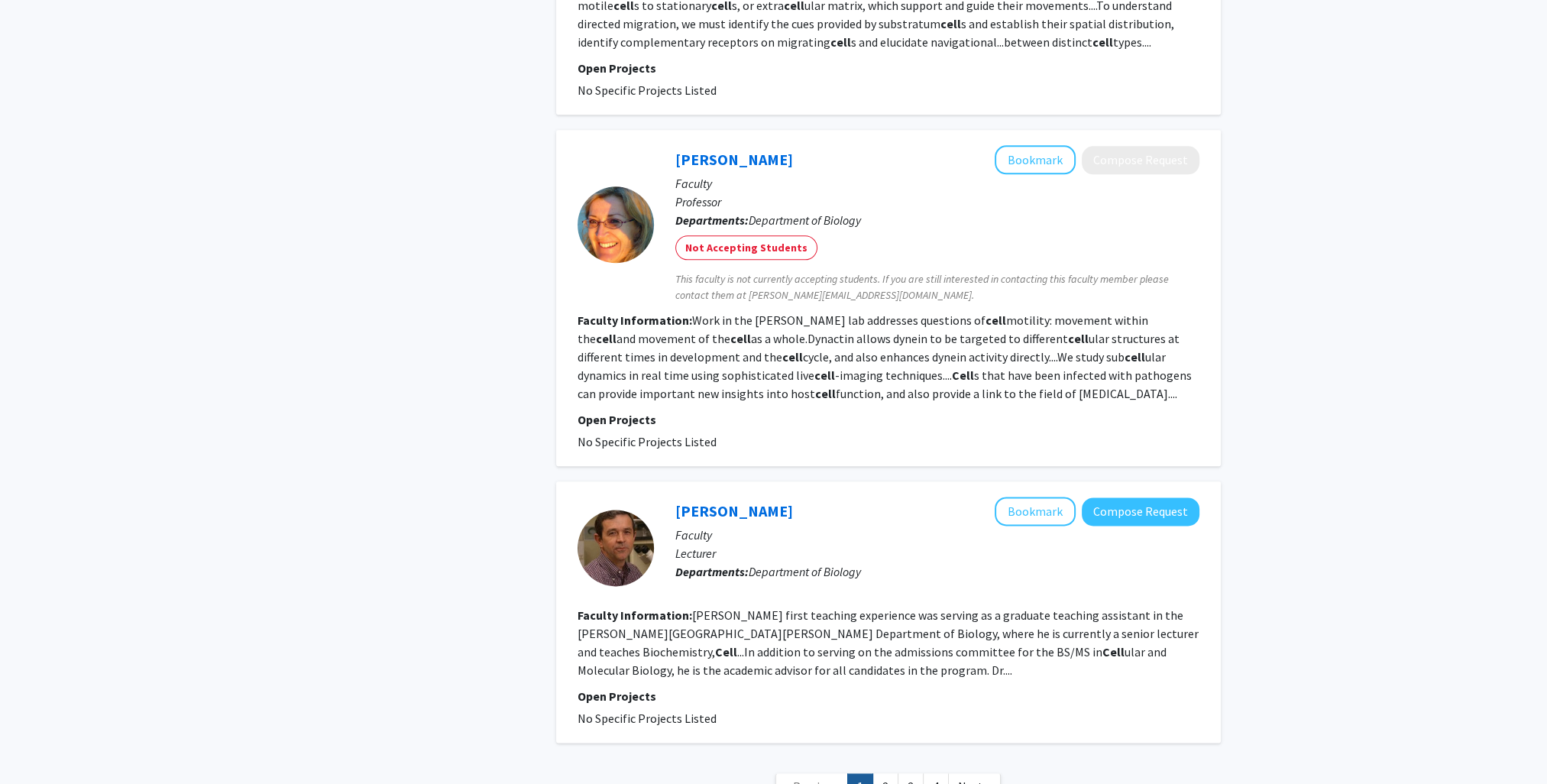
scroll to position [2471, 0]
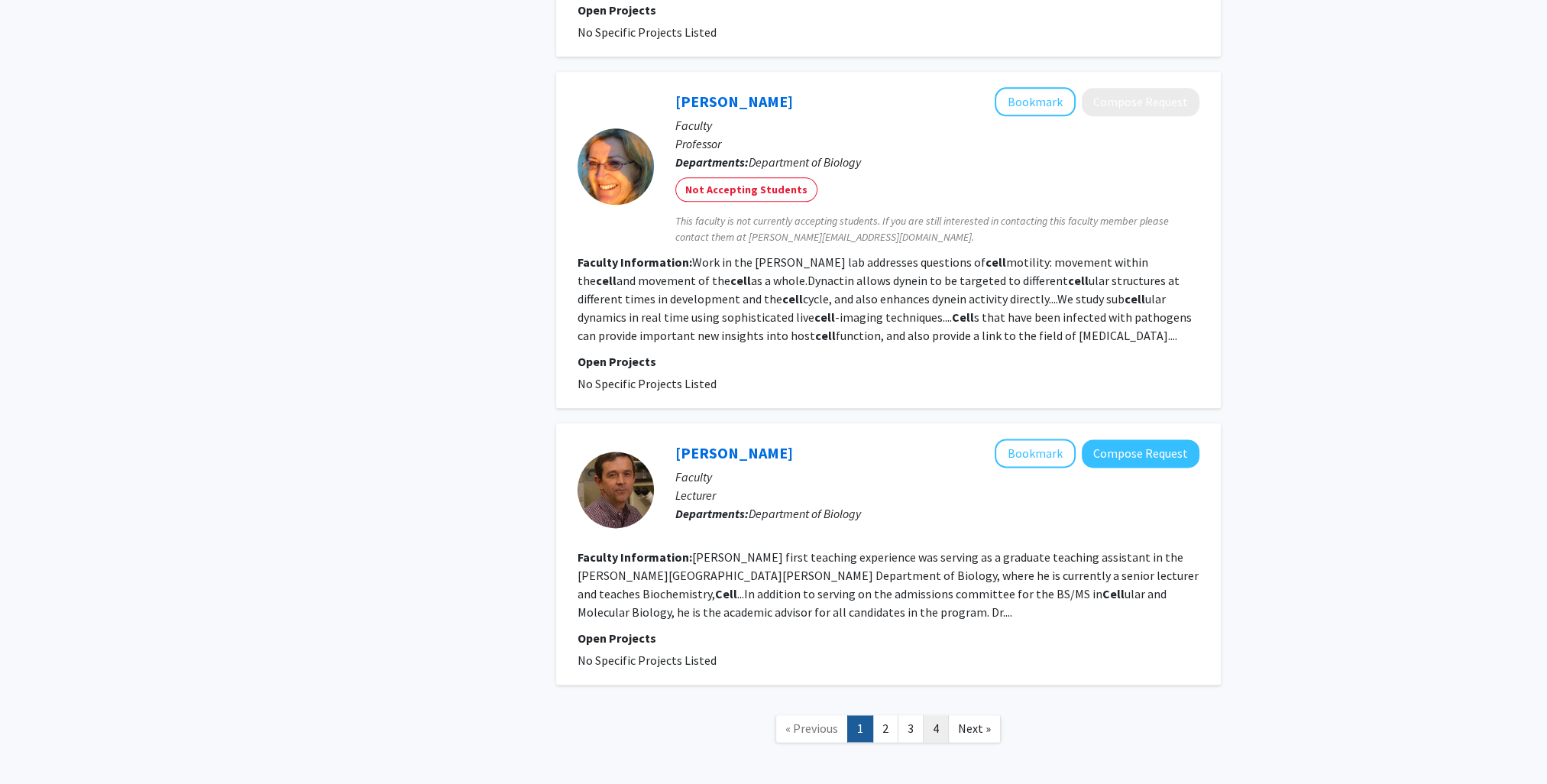
click at [944, 715] on link "4" at bounding box center [936, 727] width 26 height 27
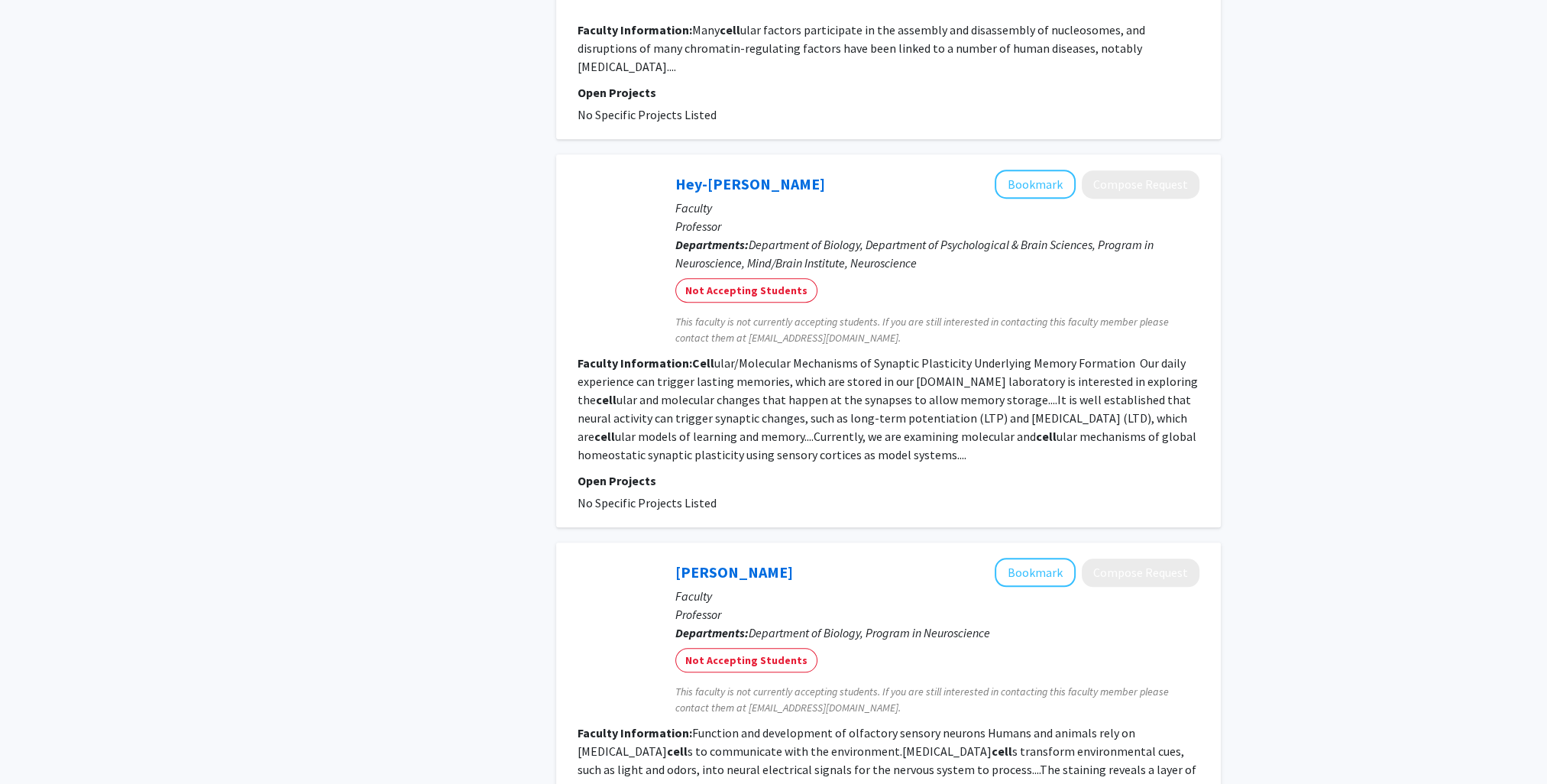
scroll to position [1833, 0]
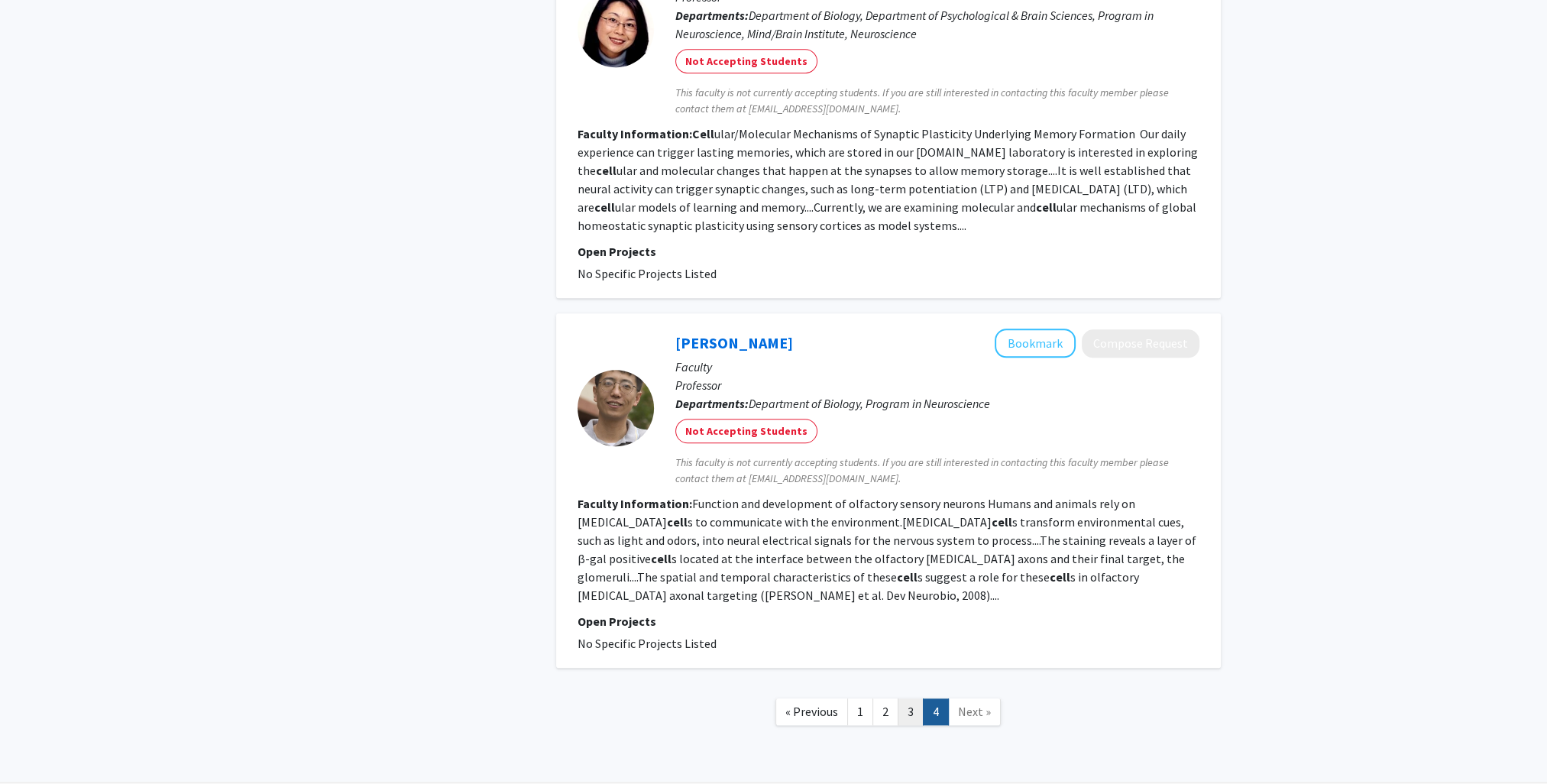
click at [913, 700] on link "3" at bounding box center [911, 711] width 26 height 27
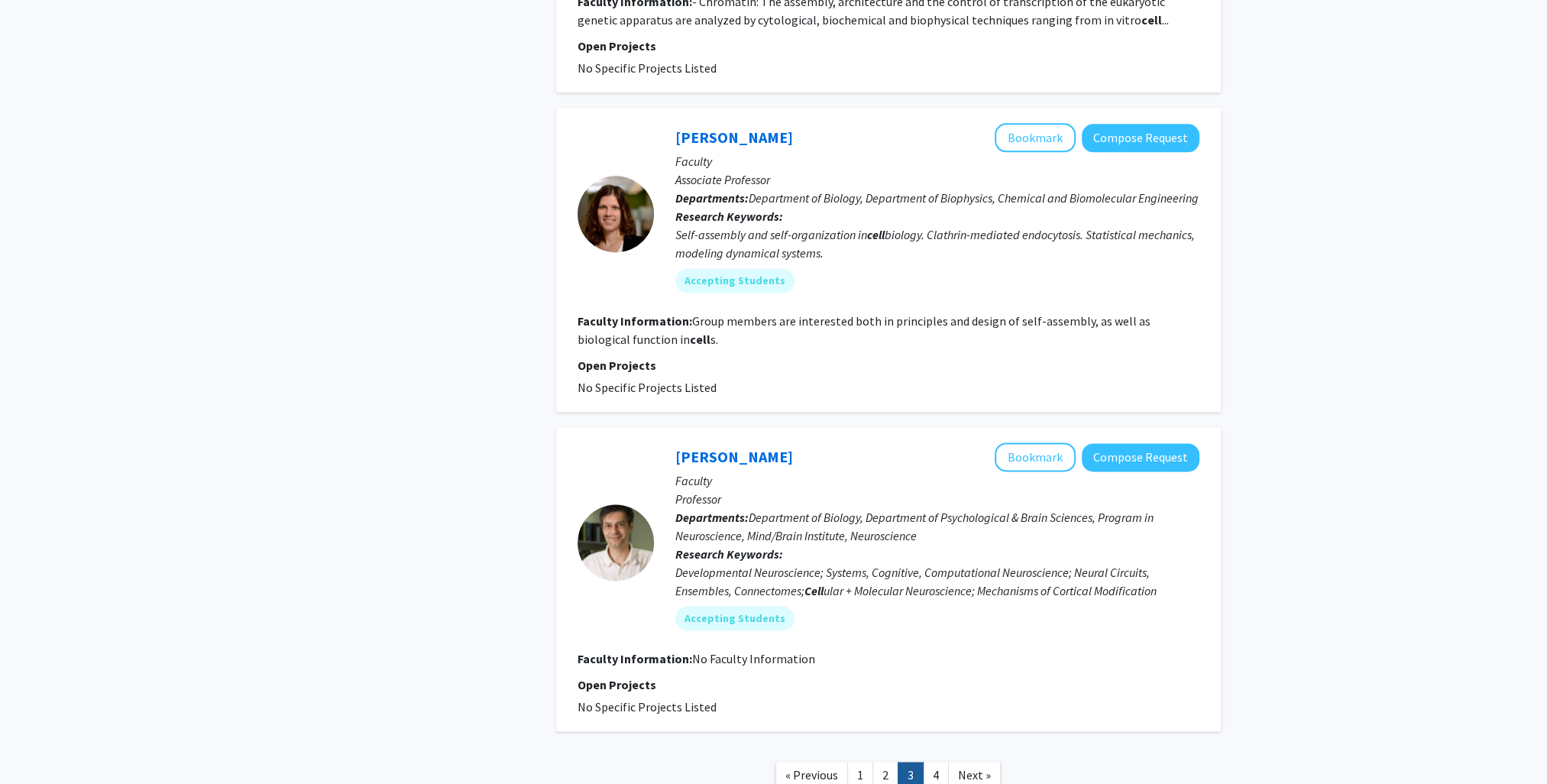
scroll to position [2772, 0]
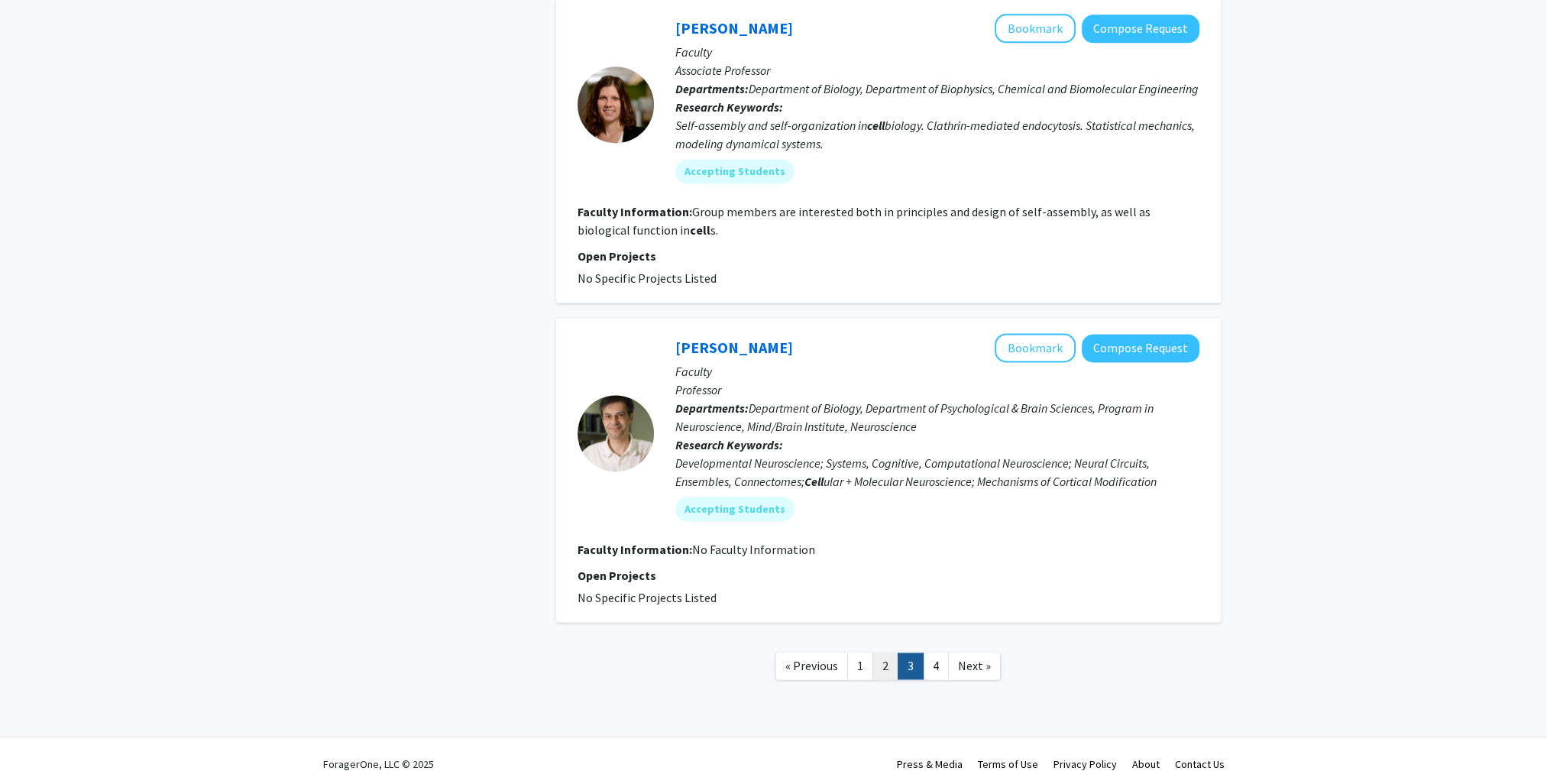
click at [885, 652] on link "2" at bounding box center [885, 665] width 26 height 27
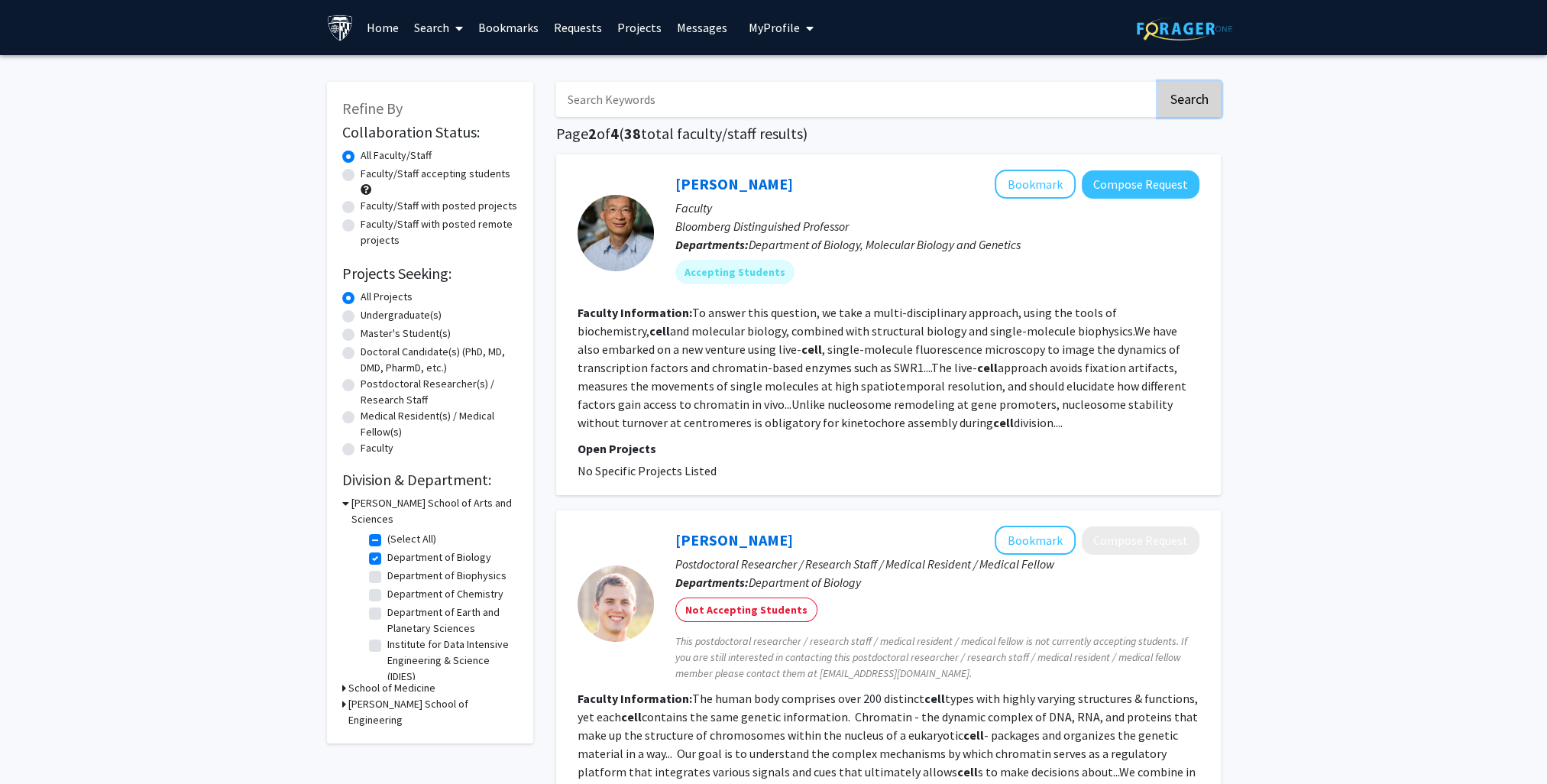
click at [1189, 102] on button "Search" at bounding box center [1189, 99] width 63 height 36
checkbox input "false"
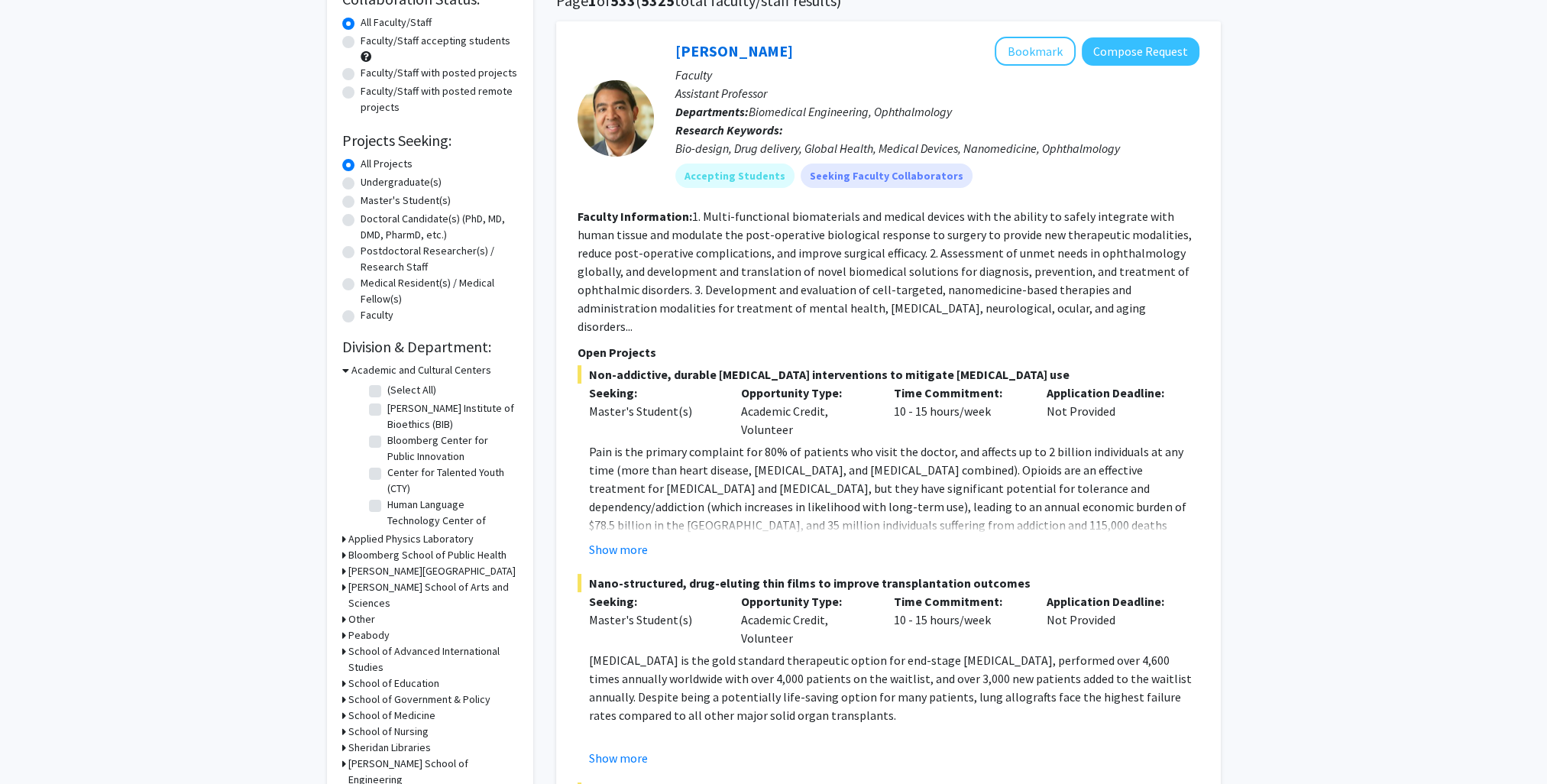
scroll to position [229, 0]
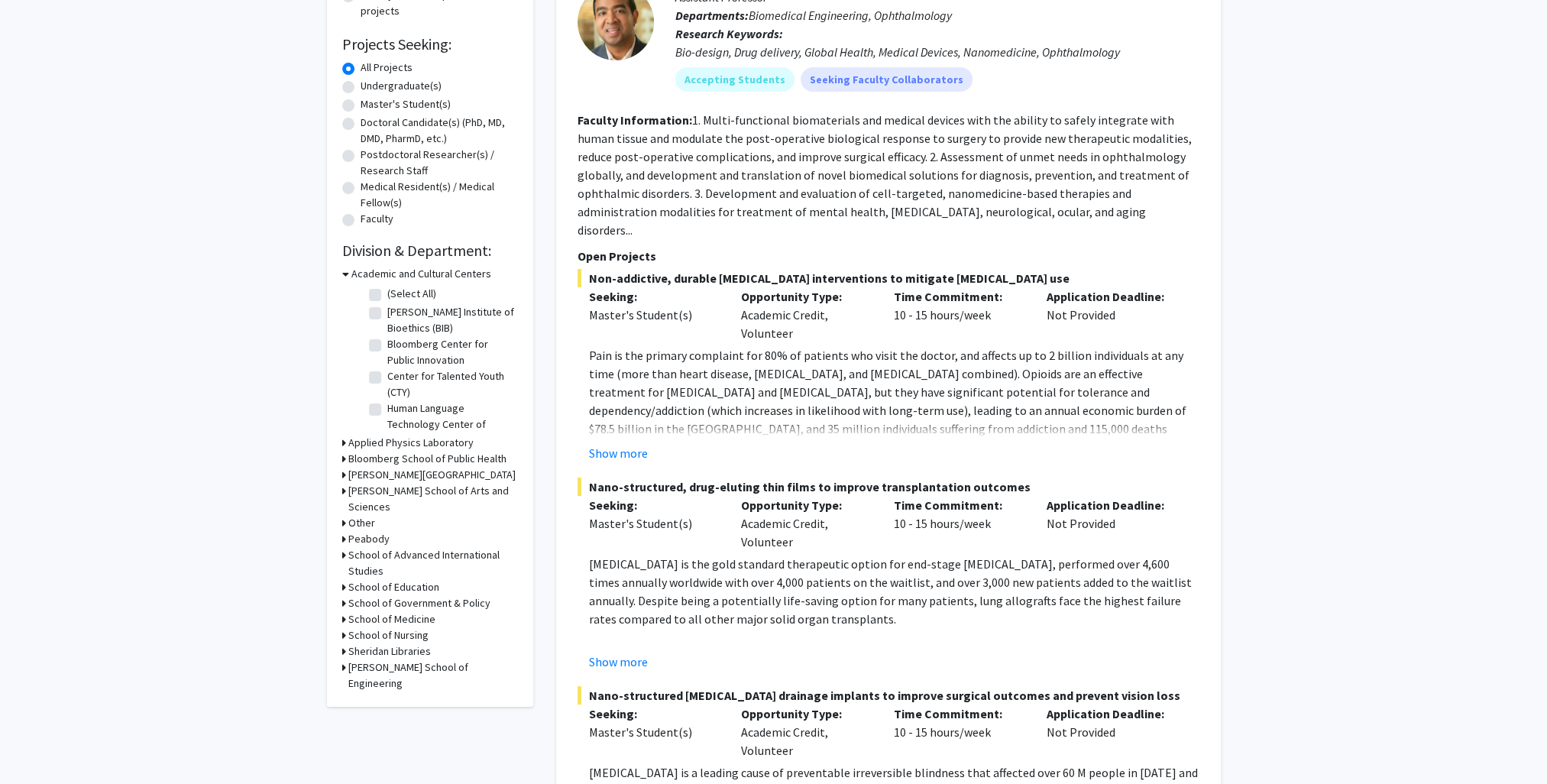
click at [430, 493] on h3 "[PERSON_NAME] School of Arts and Sciences" at bounding box center [433, 499] width 170 height 32
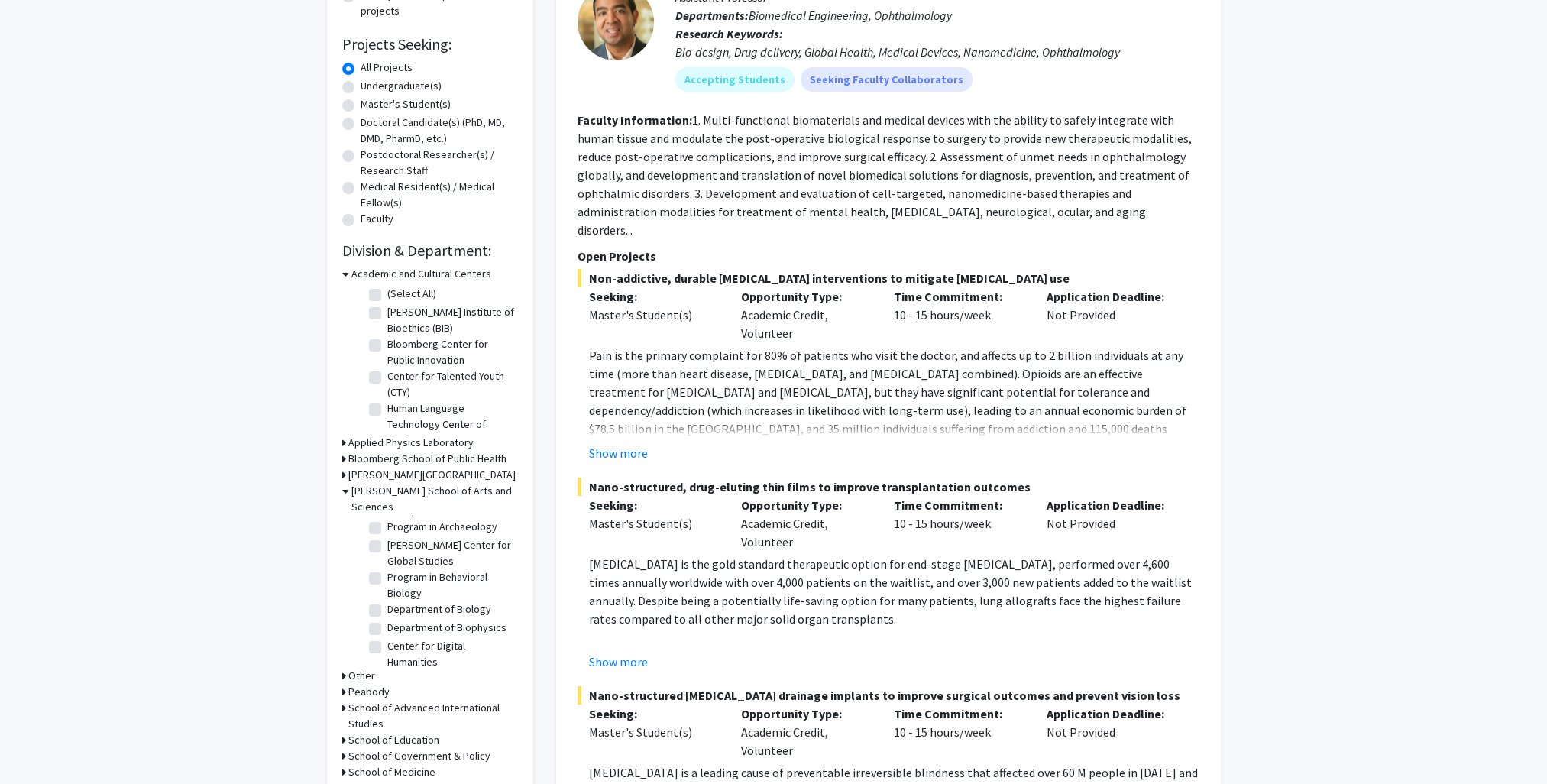
click at [477, 609] on label "Department of Biology" at bounding box center [439, 609] width 104 height 16
click at [397, 609] on input "Department of Biology" at bounding box center [392, 606] width 10 height 10
checkbox input "true"
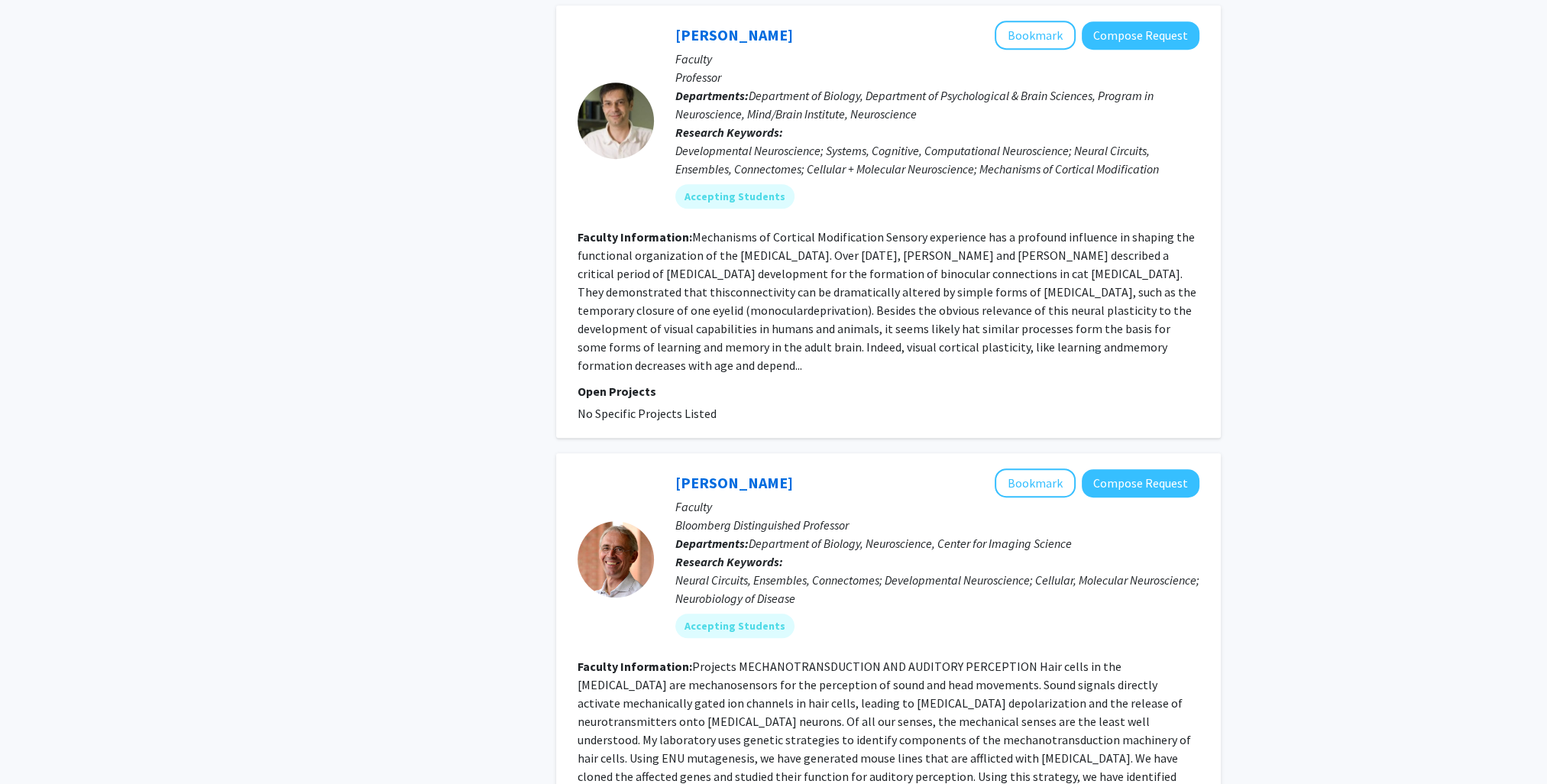
scroll to position [1127, 0]
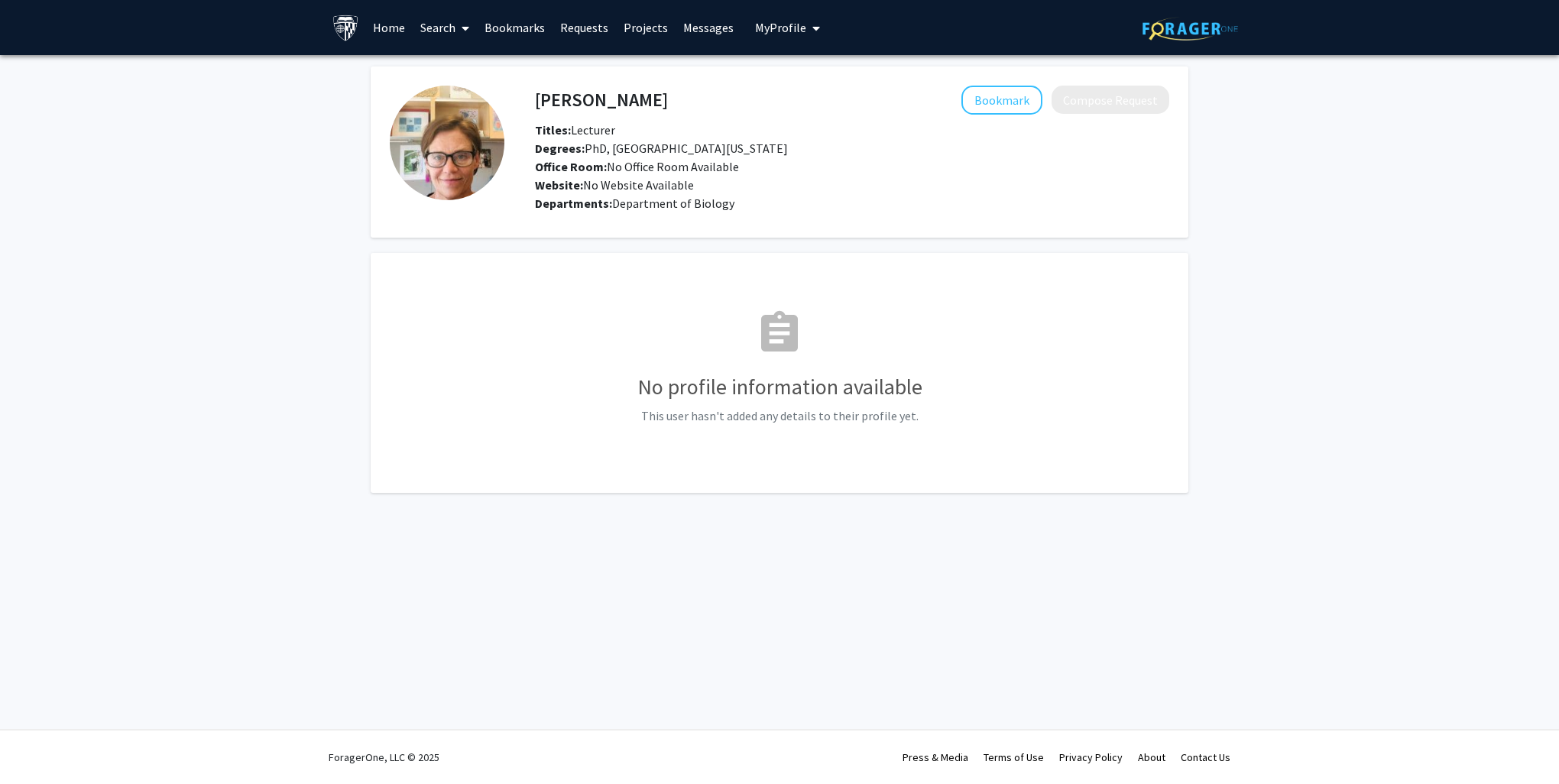
click at [435, 120] on img at bounding box center [447, 143] width 115 height 115
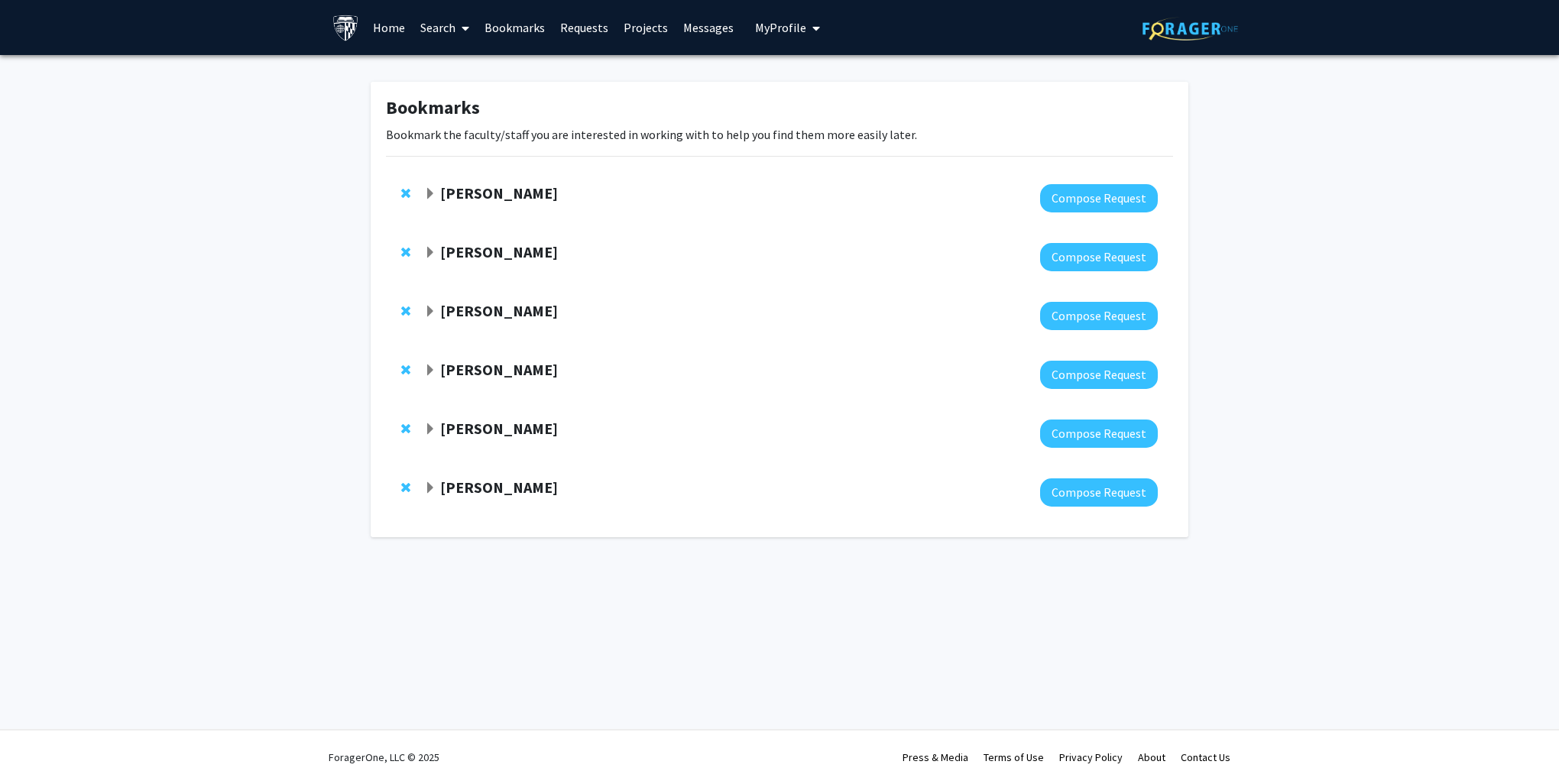
click at [431, 307] on span "Expand Lee Martin Bookmark" at bounding box center [430, 311] width 12 height 12
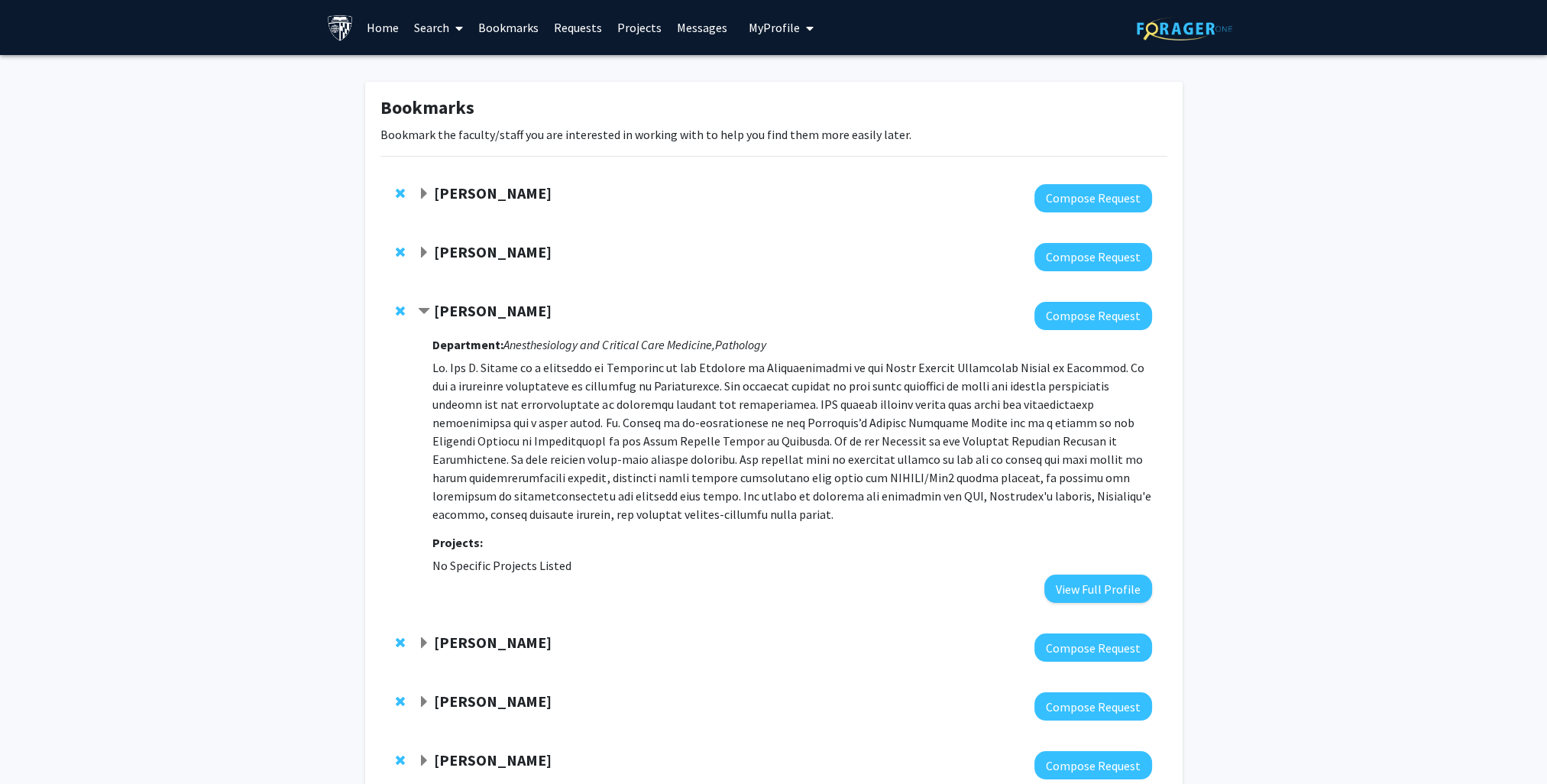
click at [431, 307] on div "[PERSON_NAME]" at bounding box center [582, 312] width 330 height 19
click at [413, 312] on div "Lee Martin Compose Request Department: Anesthesiology and Critical Care Medicin…" at bounding box center [774, 452] width 786 height 332
click at [423, 308] on span "Contract Lee Martin Bookmark" at bounding box center [423, 311] width 12 height 12
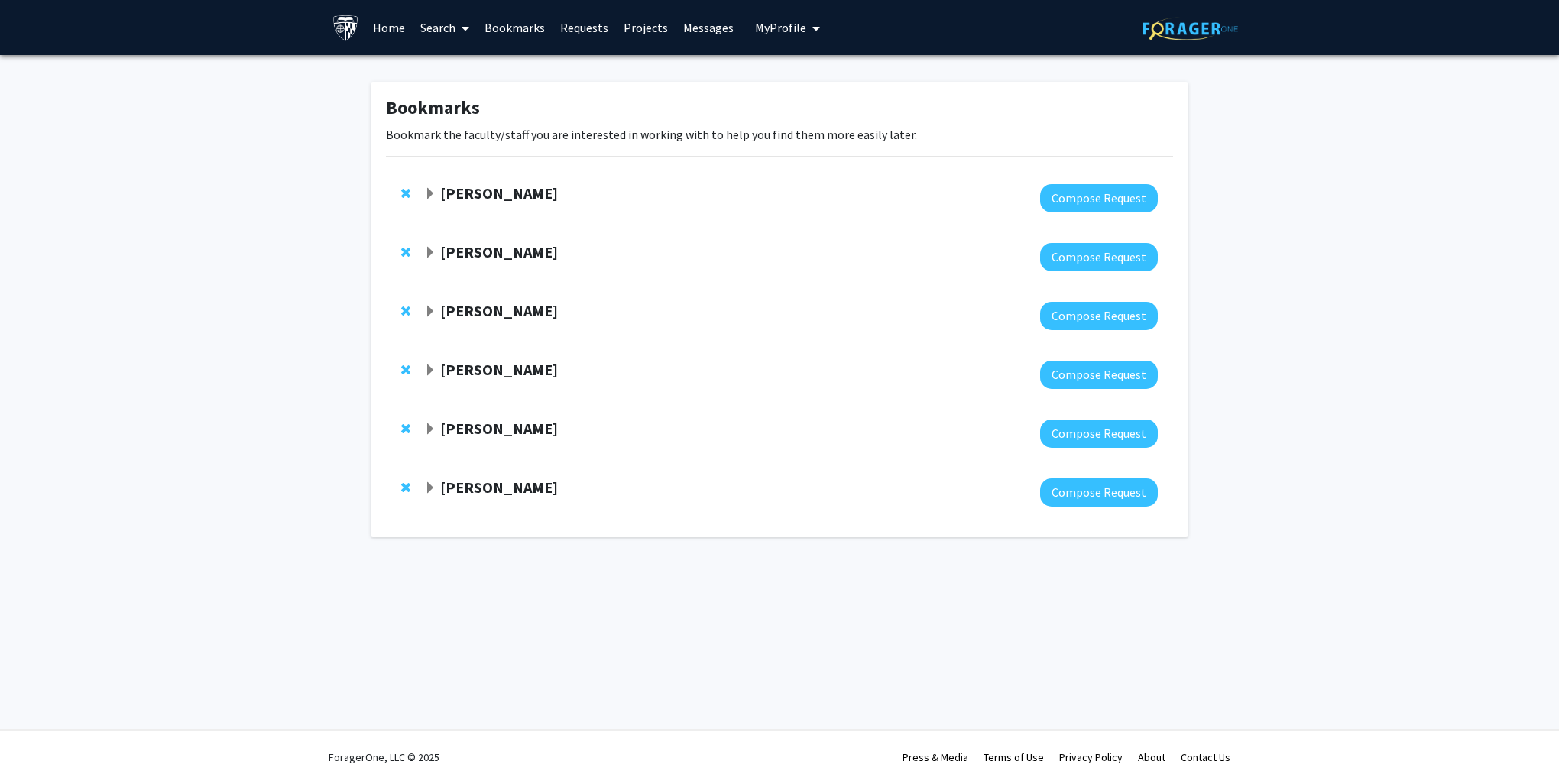
drag, startPoint x: 480, startPoint y: 310, endPoint x: 443, endPoint y: 320, distance: 38.3
click at [446, 322] on div at bounding box center [791, 316] width 733 height 28
click at [429, 308] on span "Expand Lee Martin Bookmark" at bounding box center [430, 311] width 12 height 12
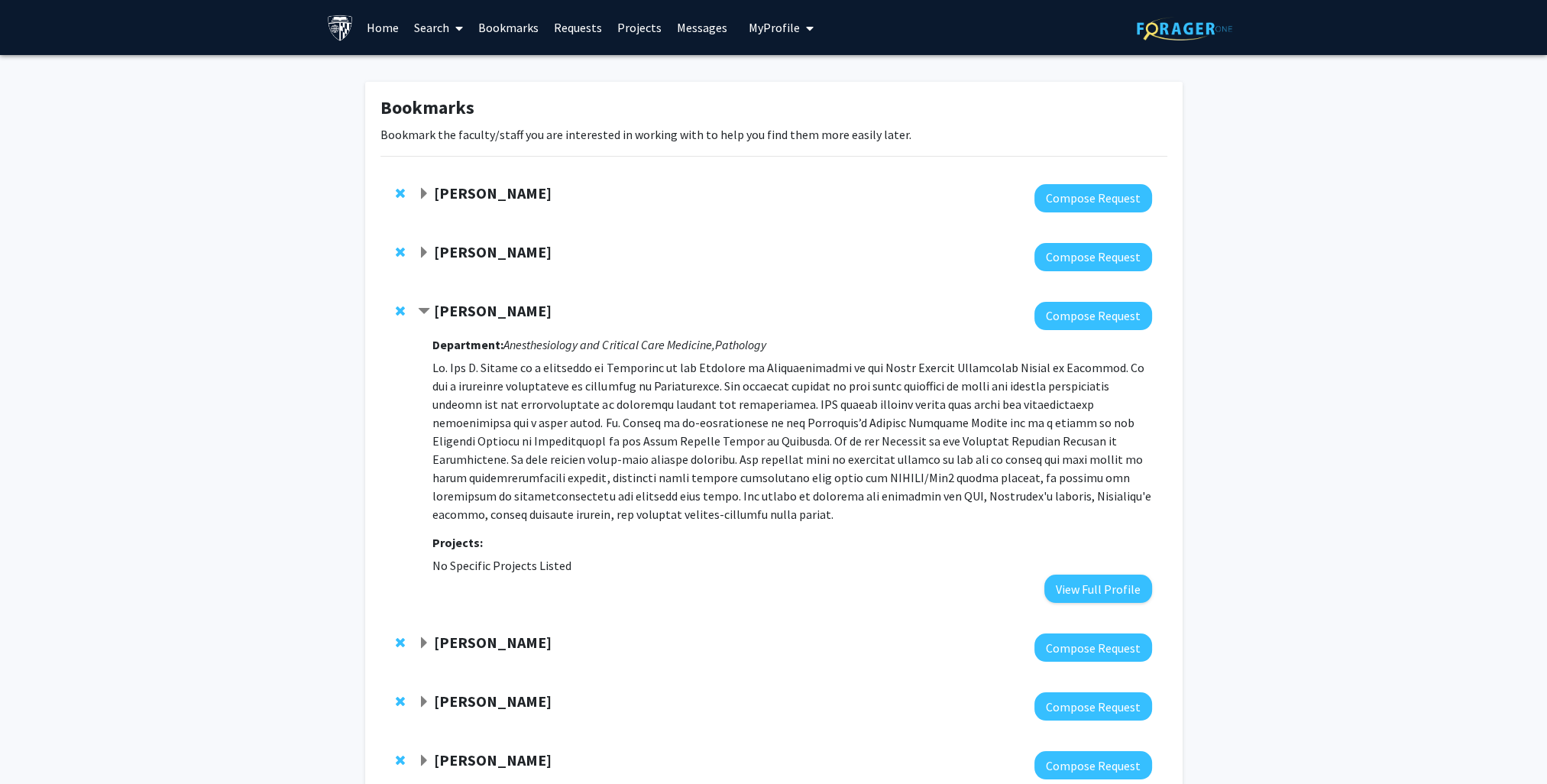
click at [501, 348] on h3 "Department: Anesthesiology and Critical Care Medicine, Pathology" at bounding box center [791, 345] width 719 height 15
click at [535, 430] on p at bounding box center [791, 441] width 719 height 165
drag, startPoint x: 537, startPoint y: 431, endPoint x: 704, endPoint y: 435, distance: 167.0
click at [698, 438] on p at bounding box center [791, 441] width 719 height 165
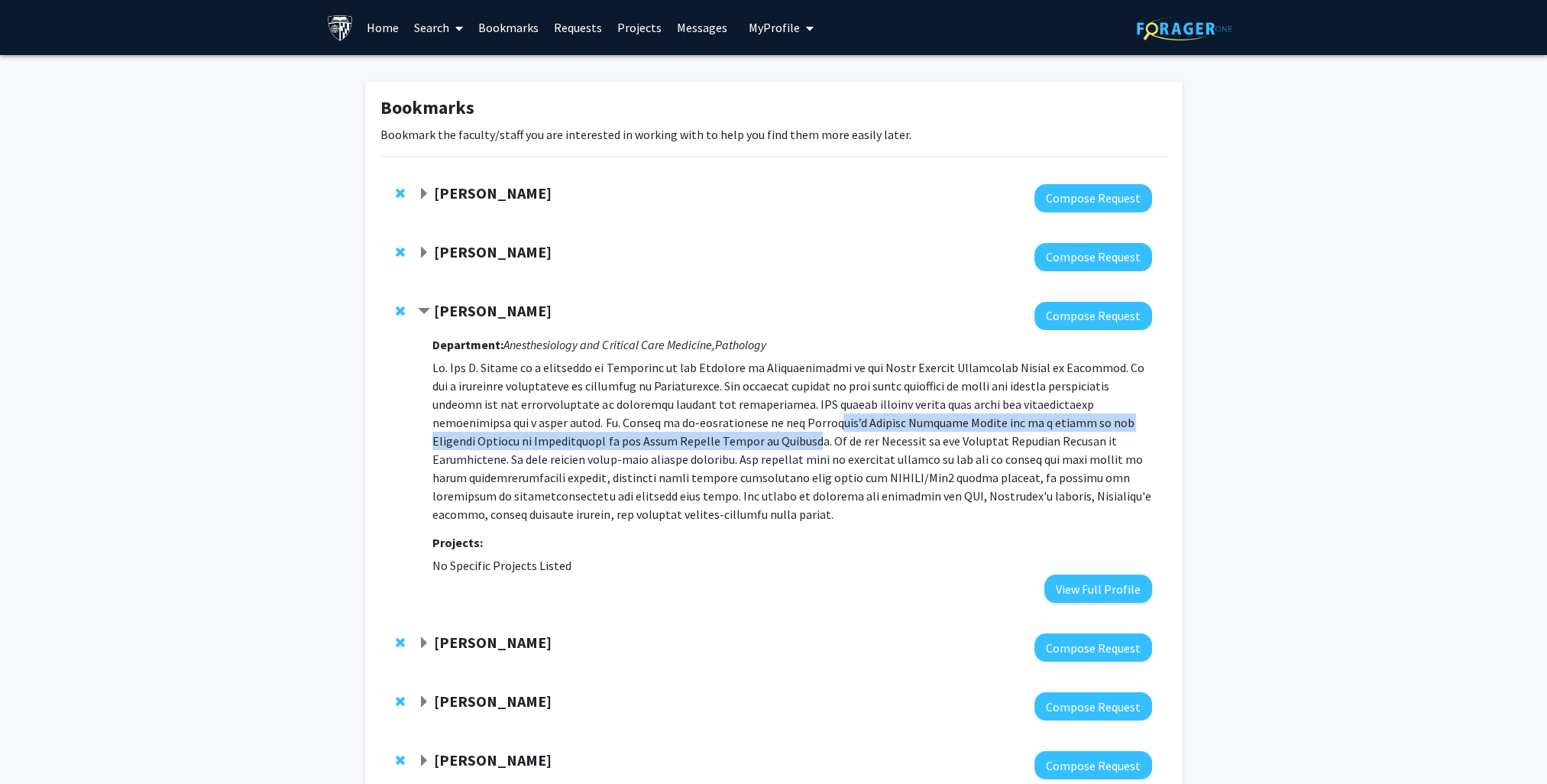
drag, startPoint x: 704, startPoint y: 435, endPoint x: 703, endPoint y: 421, distance: 14.0
click at [704, 422] on p at bounding box center [791, 441] width 719 height 165
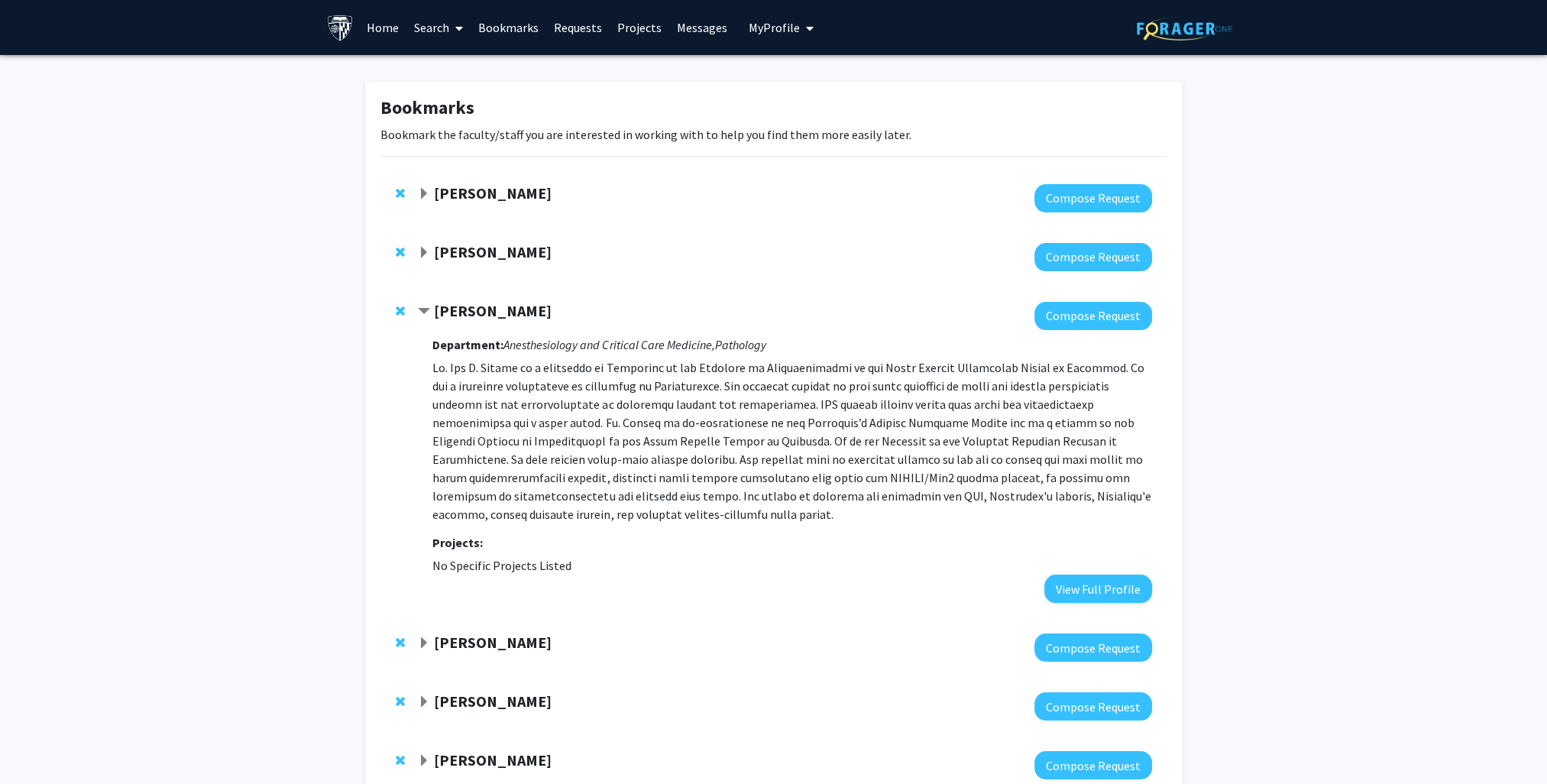
click at [470, 307] on strong "Lee Martin" at bounding box center [493, 311] width 118 height 19
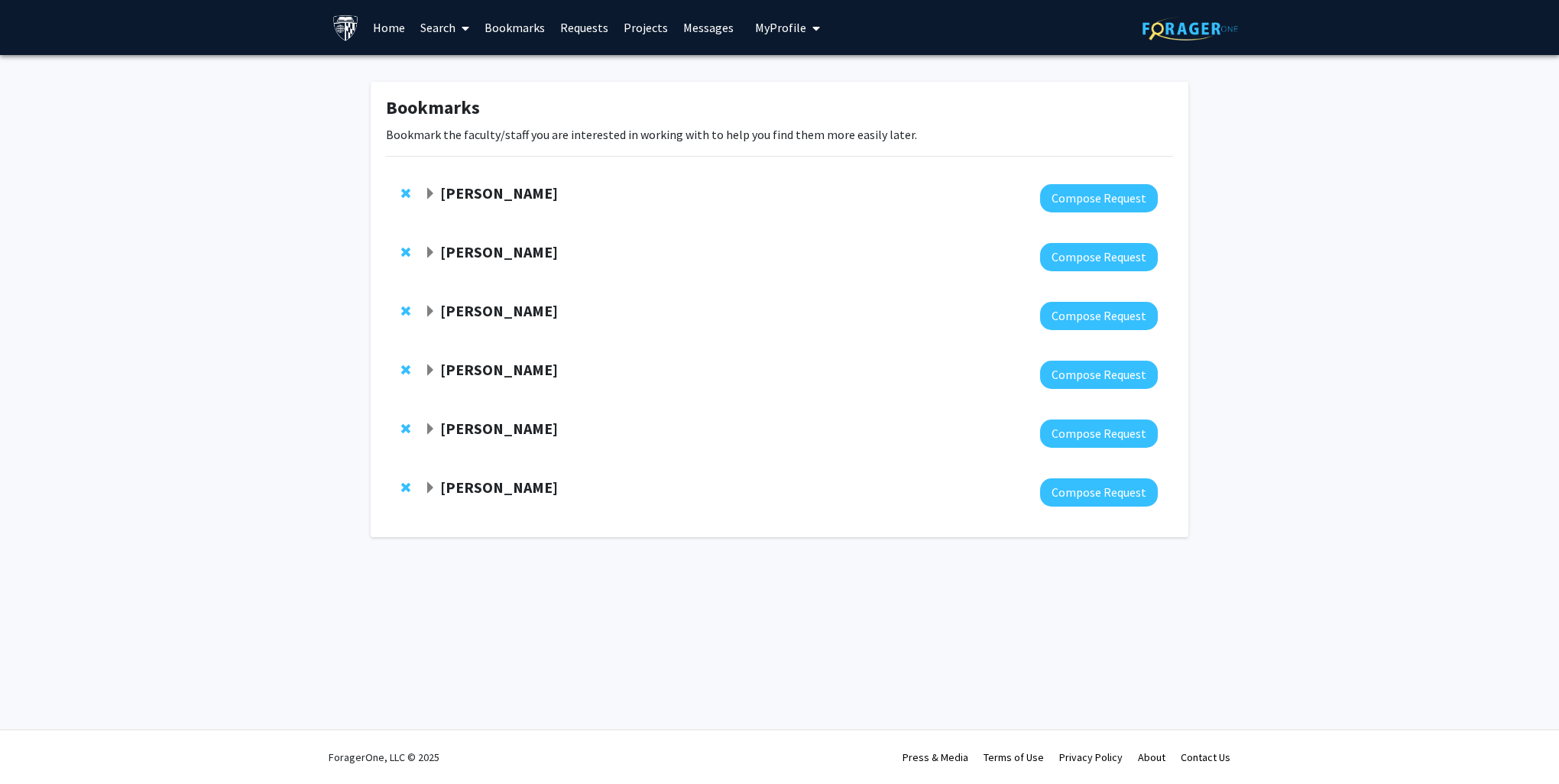
click at [437, 23] on link "Search" at bounding box center [444, 27] width 64 height 53
click at [471, 67] on span "Faculty/Staff" at bounding box center [469, 70] width 112 height 31
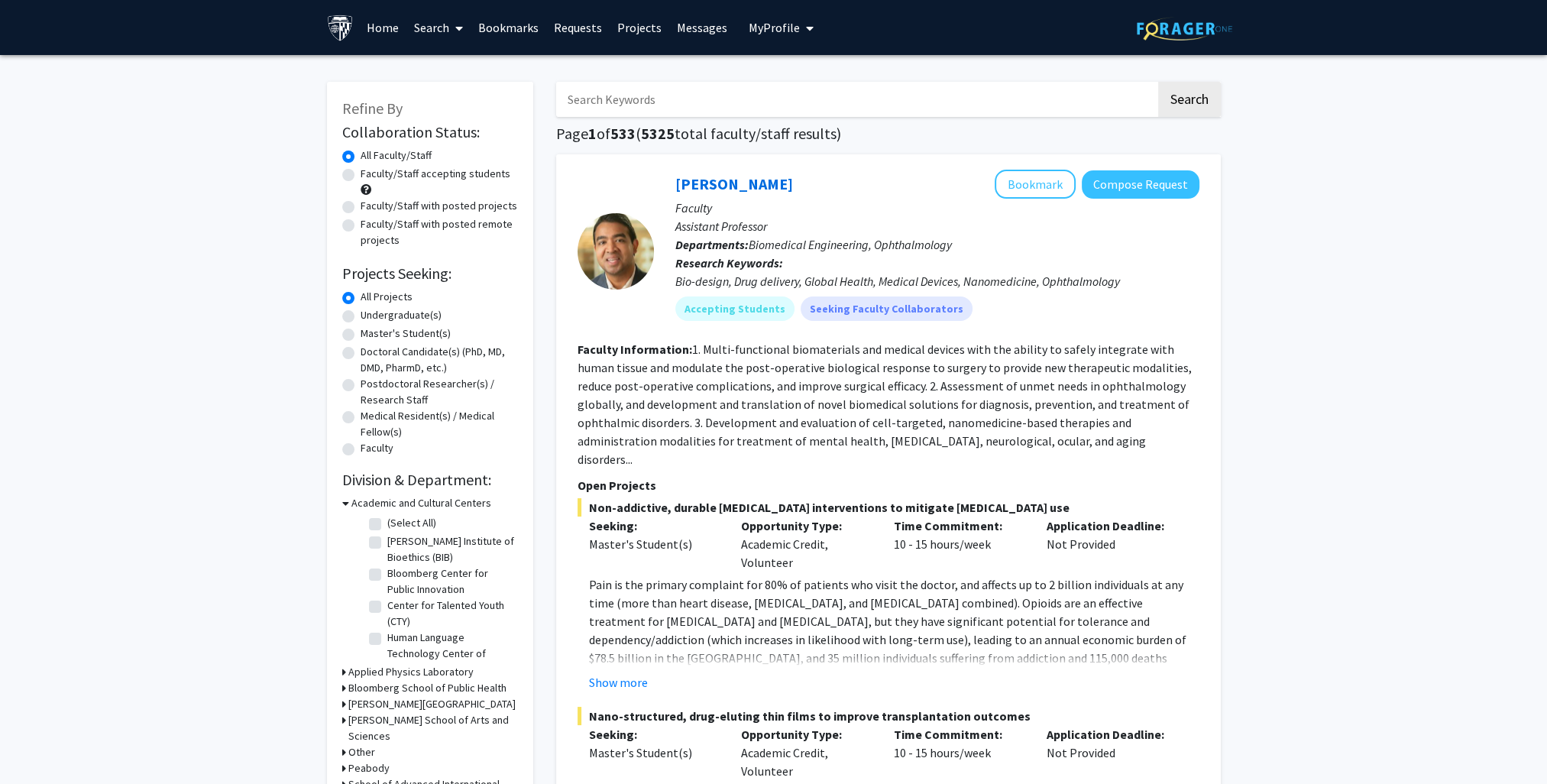
drag, startPoint x: 653, startPoint y: 92, endPoint x: 657, endPoint y: 99, distance: 8.1
click at [657, 98] on input "Search Keywords" at bounding box center [856, 99] width 600 height 36
type input "kenneth"
click at [1158, 82] on button "Search" at bounding box center [1189, 99] width 63 height 36
click at [640, 99] on input "Search Keywords" at bounding box center [856, 99] width 600 height 36
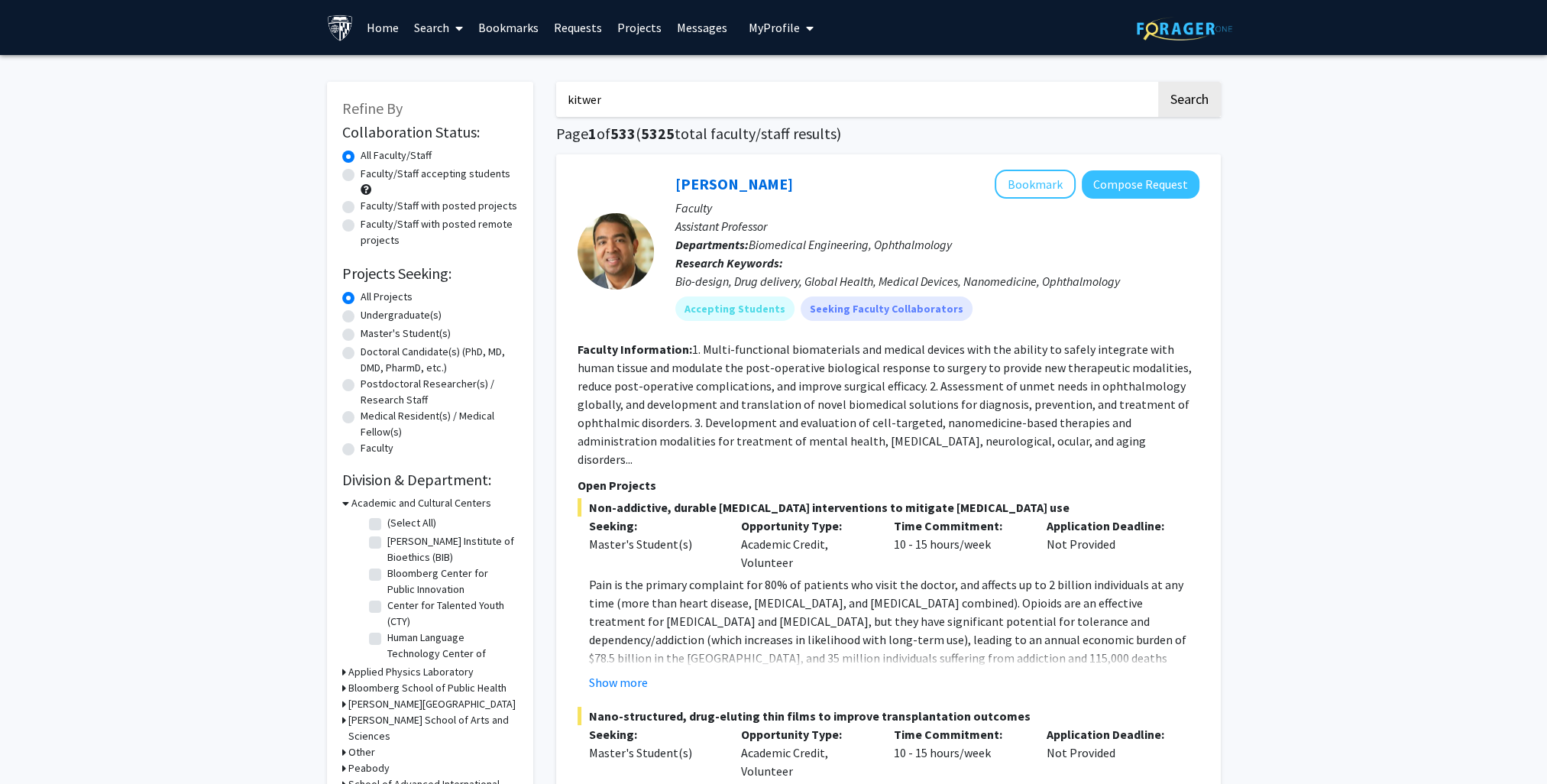
type input "kitwer"
click at [1158, 82] on button "Search" at bounding box center [1189, 99] width 63 height 36
